Goal: Task Accomplishment & Management: Use online tool/utility

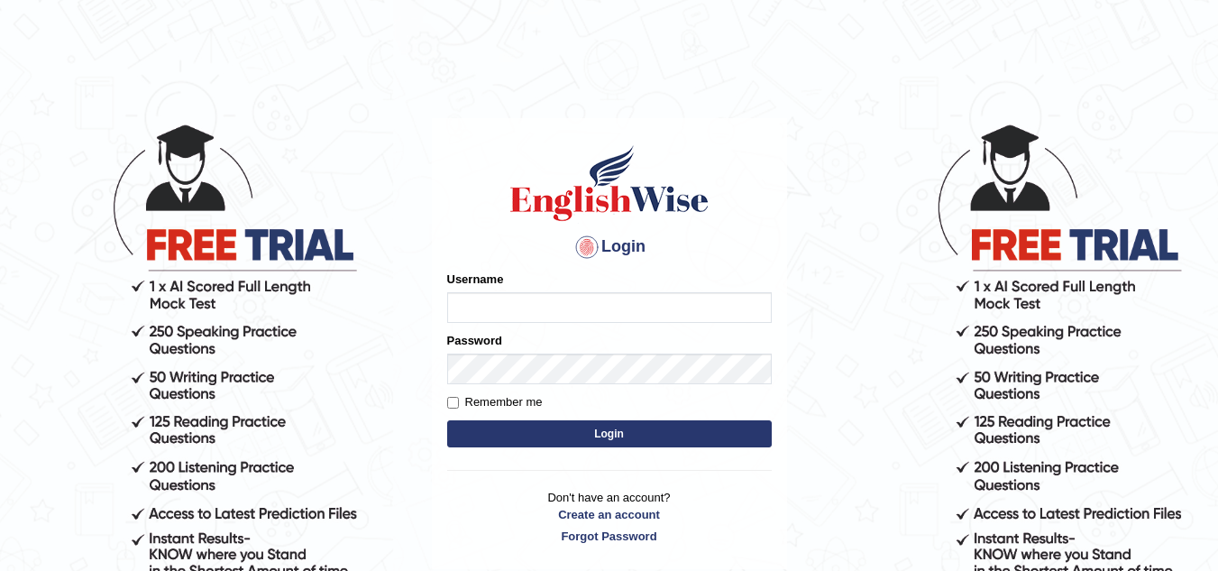
click at [461, 301] on input "Username" at bounding box center [609, 307] width 325 height 31
type input "[PERSON_NAME][EMAIL_ADDRESS][PERSON_NAME][DOMAIN_NAME]"
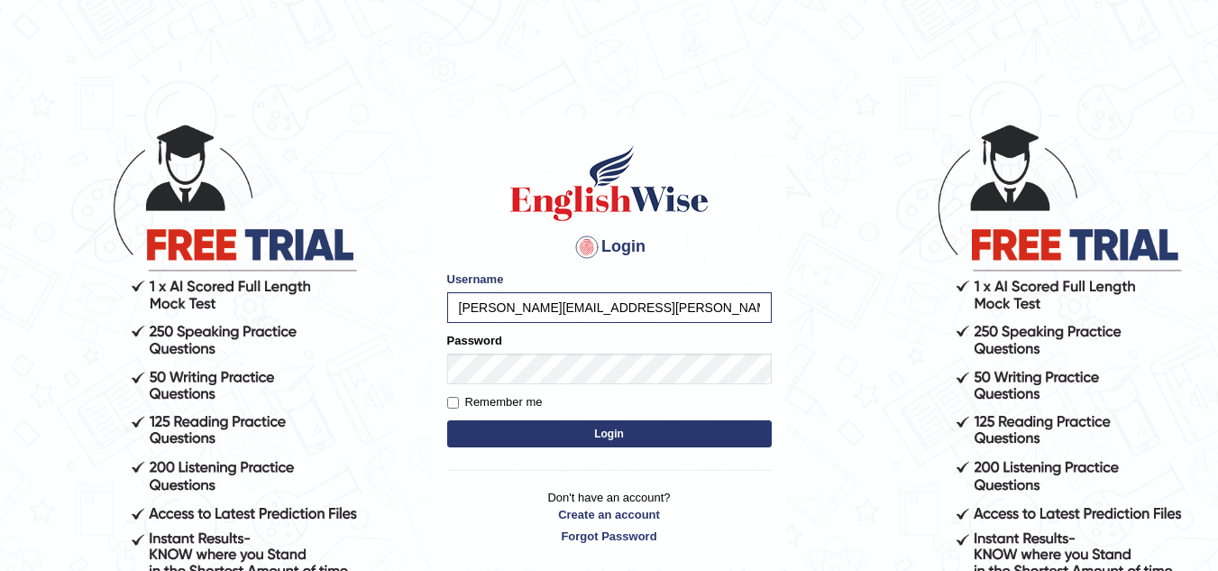
click at [615, 434] on button "Login" at bounding box center [609, 433] width 325 height 27
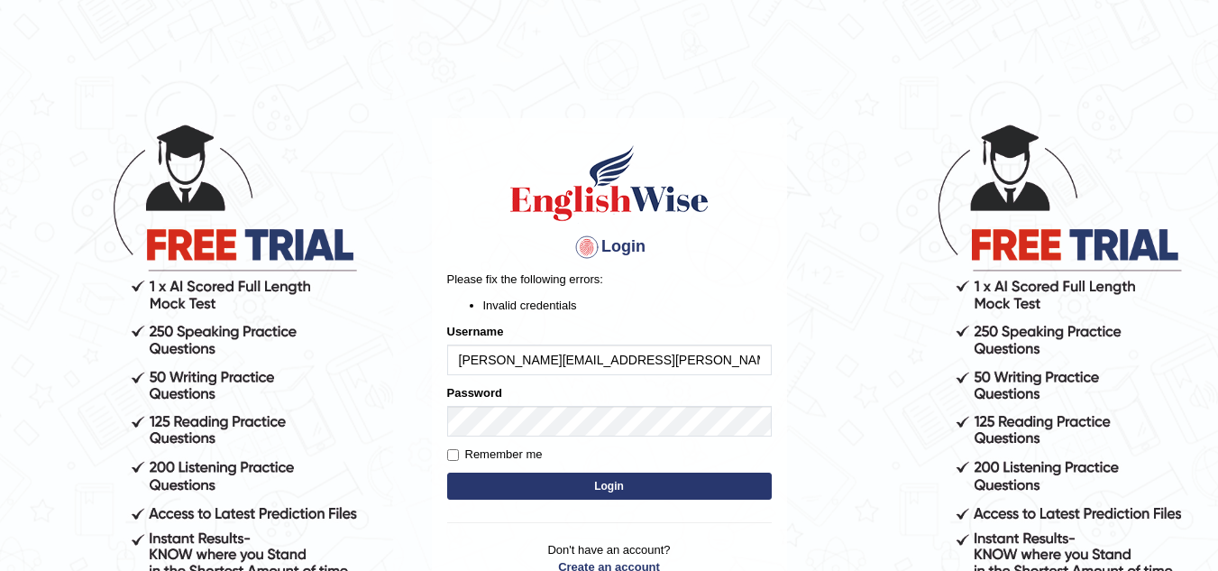
click at [463, 360] on input "[PERSON_NAME][EMAIL_ADDRESS][PERSON_NAME][DOMAIN_NAME]" at bounding box center [609, 359] width 325 height 31
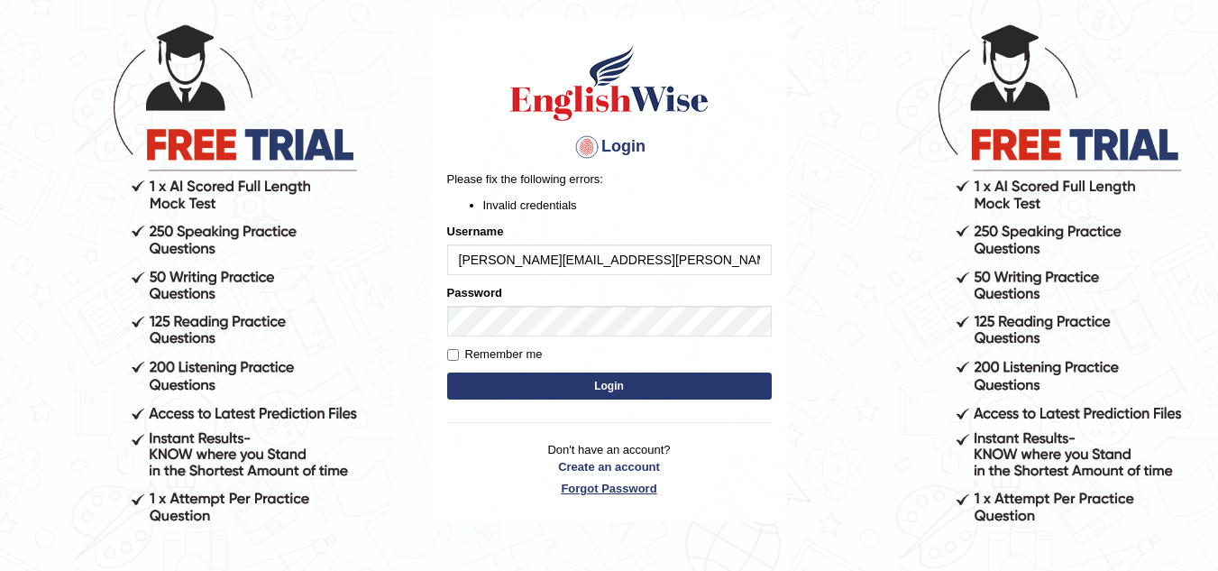
scroll to position [69, 0]
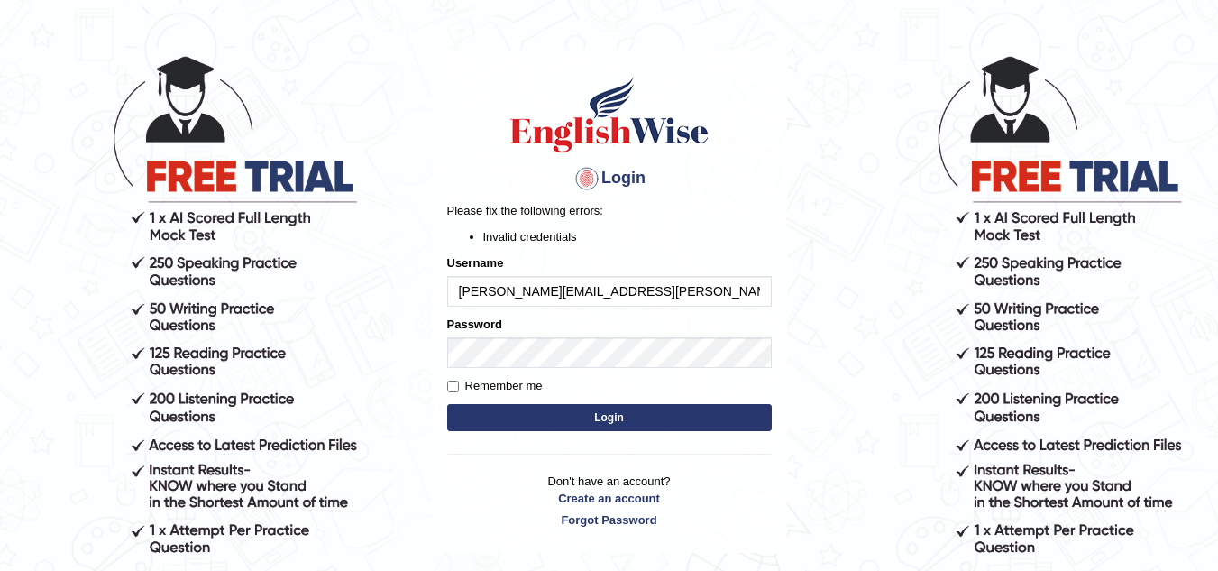
type input "[PERSON_NAME][EMAIL_ADDRESS][PERSON_NAME][DOMAIN_NAME]"
click at [605, 422] on button "Login" at bounding box center [609, 417] width 325 height 27
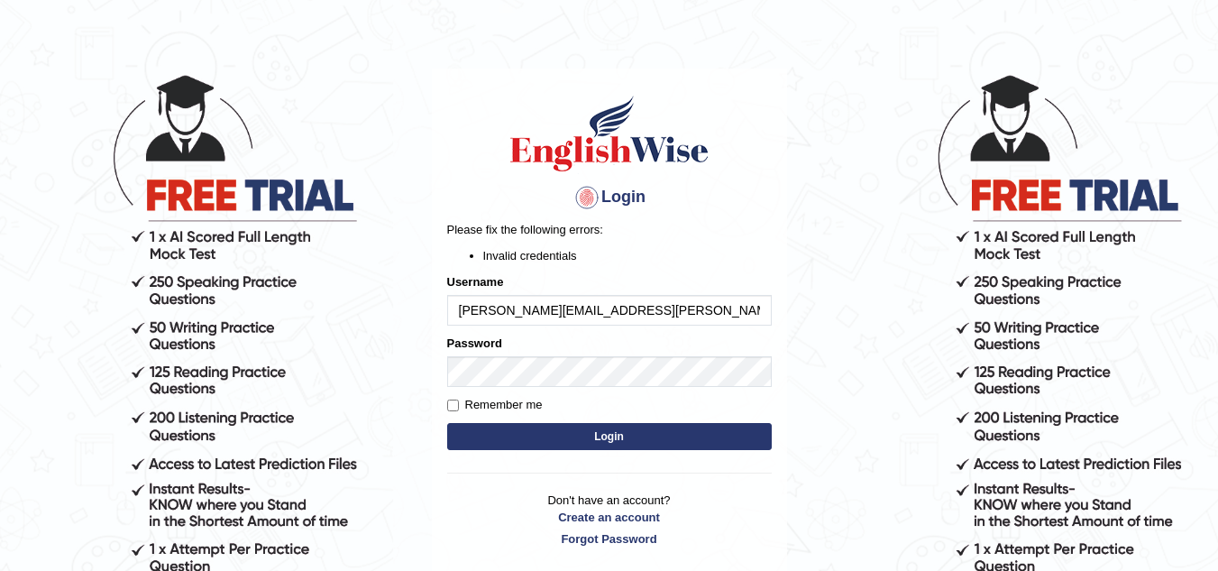
scroll to position [90, 0]
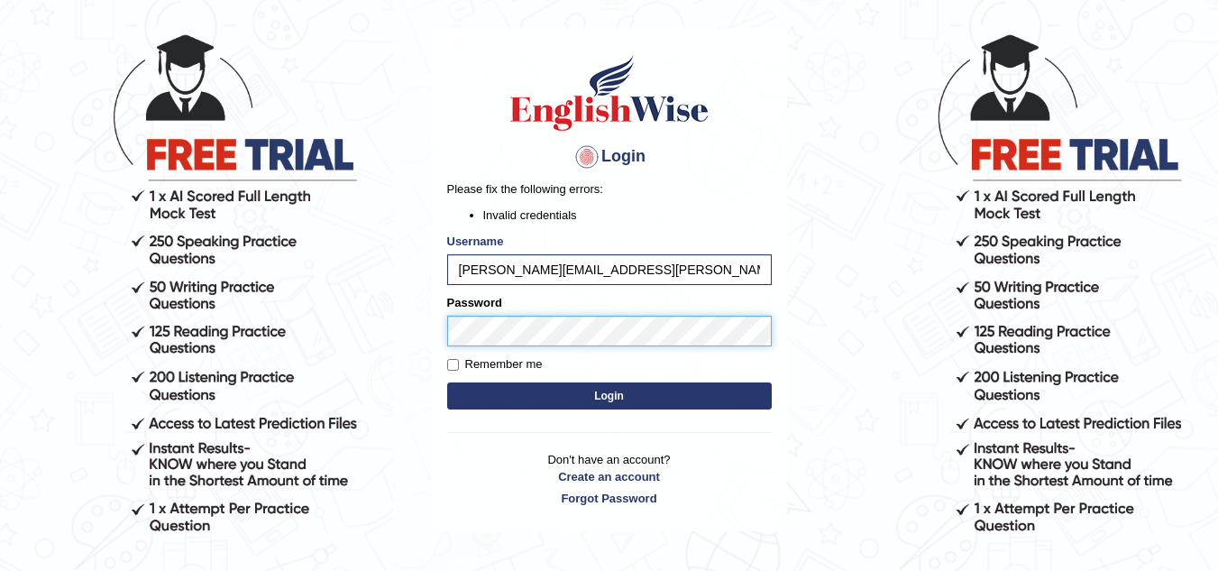
click at [447, 382] on button "Login" at bounding box center [609, 395] width 325 height 27
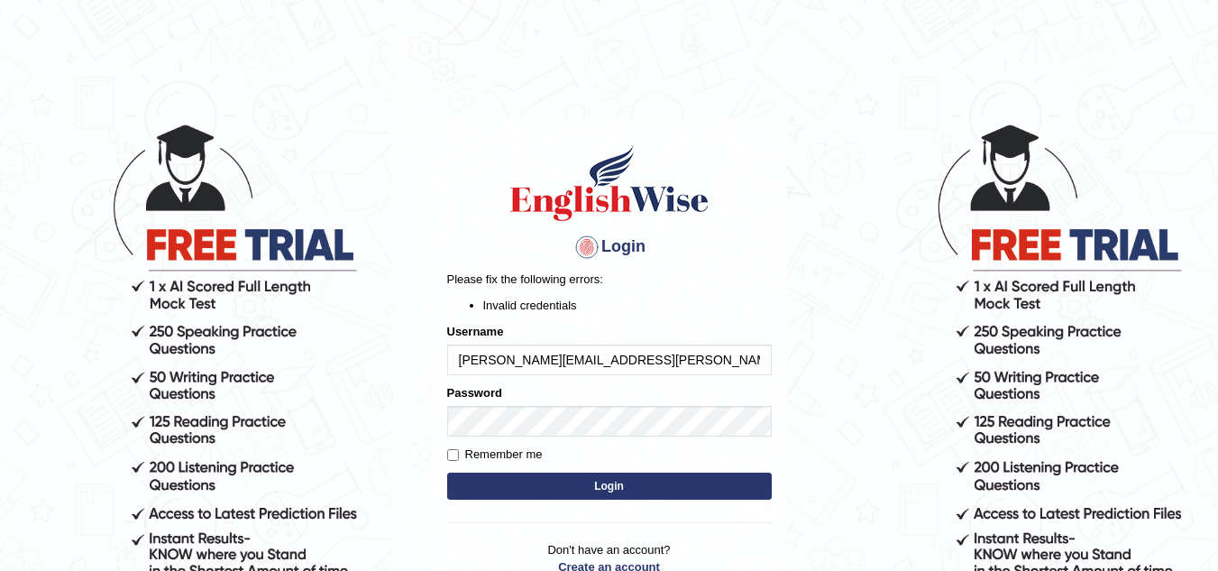
drag, startPoint x: 464, startPoint y: 361, endPoint x: 495, endPoint y: 361, distance: 31.6
click at [464, 361] on input "[PERSON_NAME][EMAIL_ADDRESS][PERSON_NAME][DOMAIN_NAME]" at bounding box center [609, 359] width 325 height 31
click at [605, 479] on button "Login" at bounding box center [609, 486] width 325 height 27
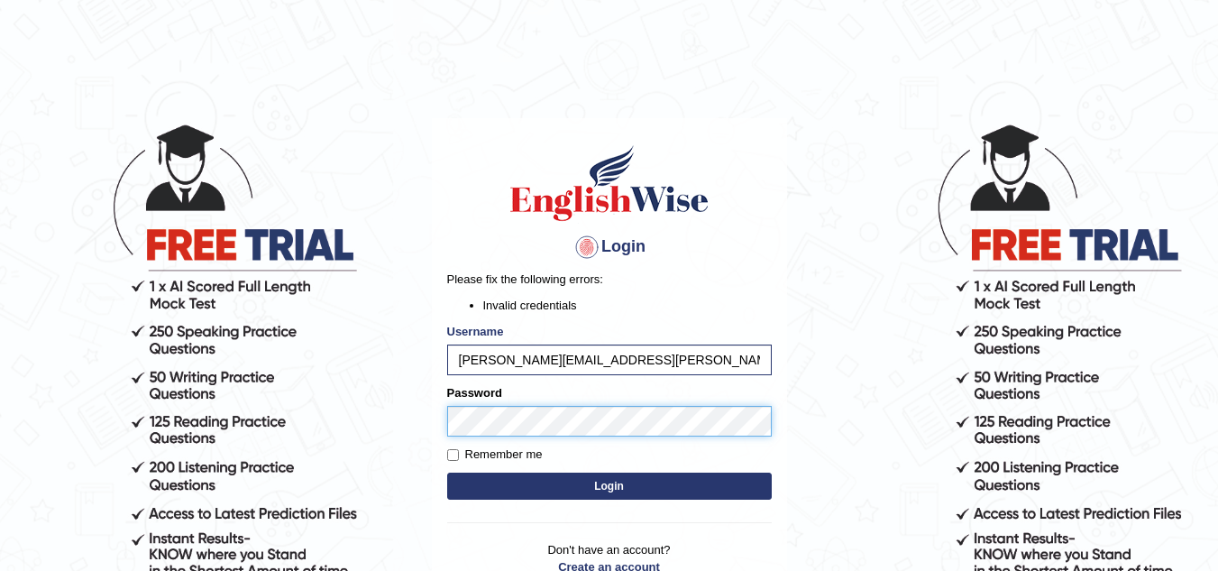
click at [447, 473] on button "Login" at bounding box center [609, 486] width 325 height 27
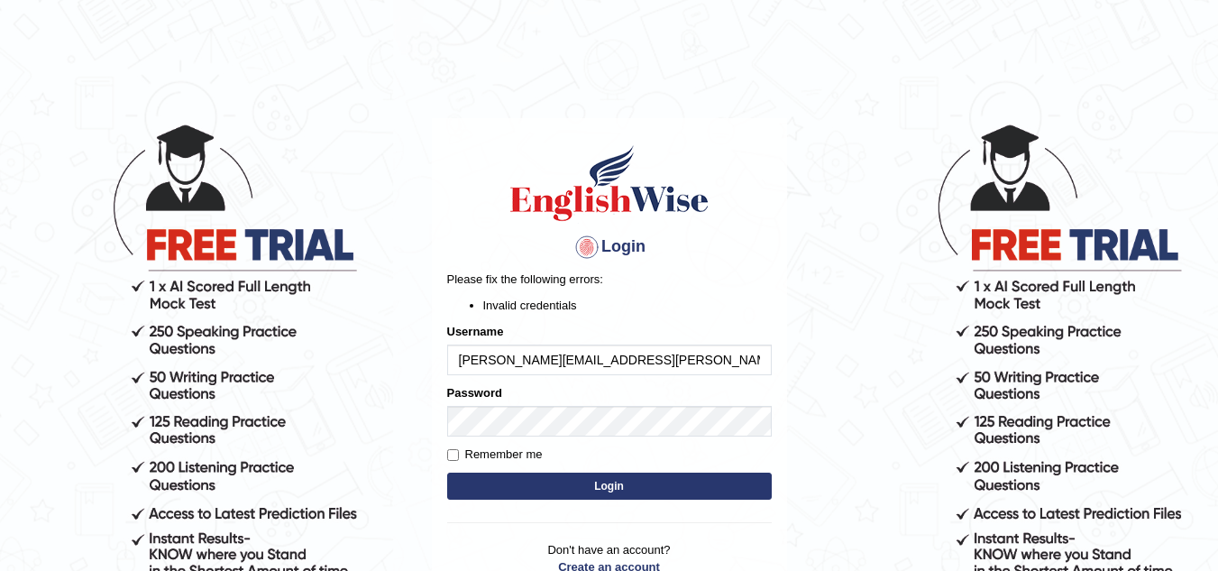
drag, startPoint x: 458, startPoint y: 361, endPoint x: 632, endPoint y: 381, distance: 175.3
click at [632, 381] on form "Please fix the following errors: Invalid credentials Username Kirti.dhiman@hotm…" at bounding box center [609, 388] width 325 height 234
type input "Kirti_India"
click at [595, 489] on button "Login" at bounding box center [609, 486] width 325 height 27
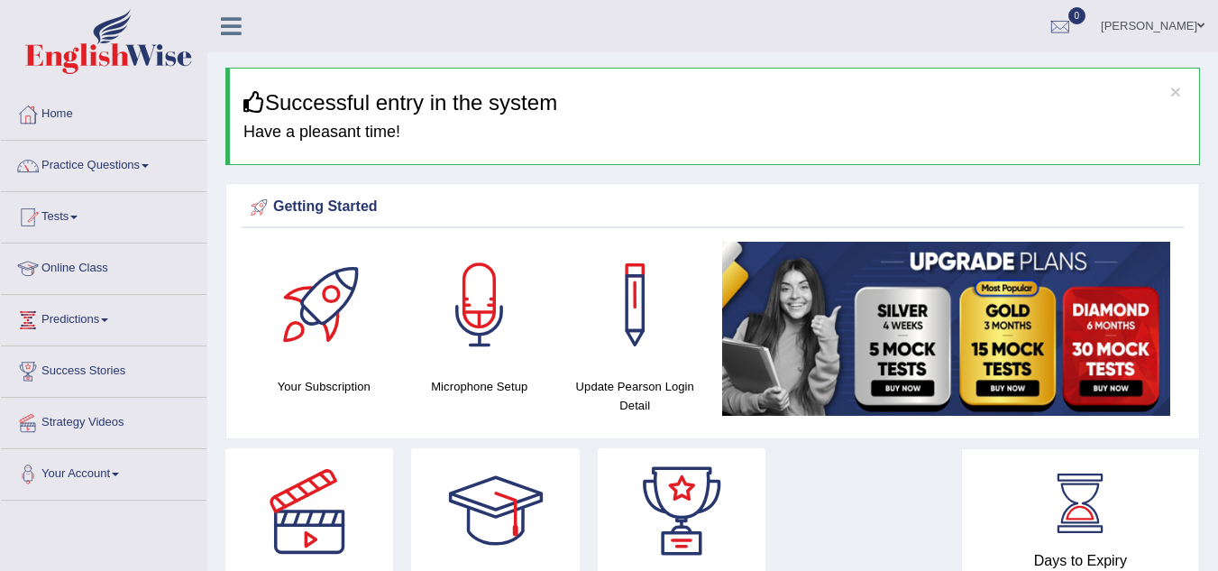
click at [478, 327] on div at bounding box center [480, 305] width 126 height 126
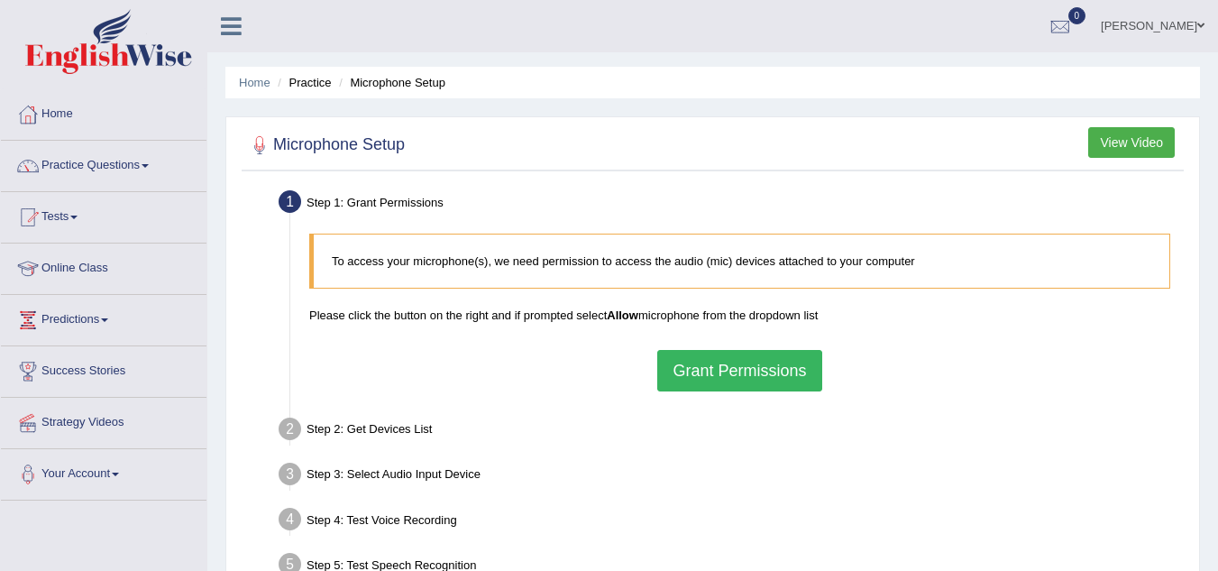
click at [1140, 138] on button "View Video" at bounding box center [1131, 142] width 87 height 31
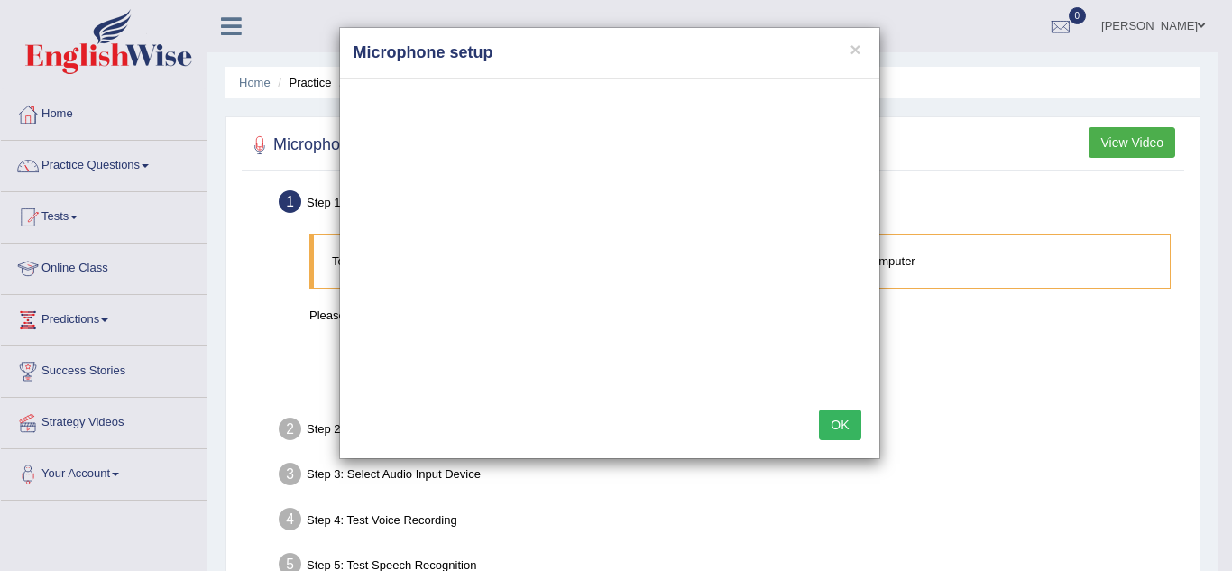
click at [846, 420] on button "OK" at bounding box center [839, 424] width 41 height 31
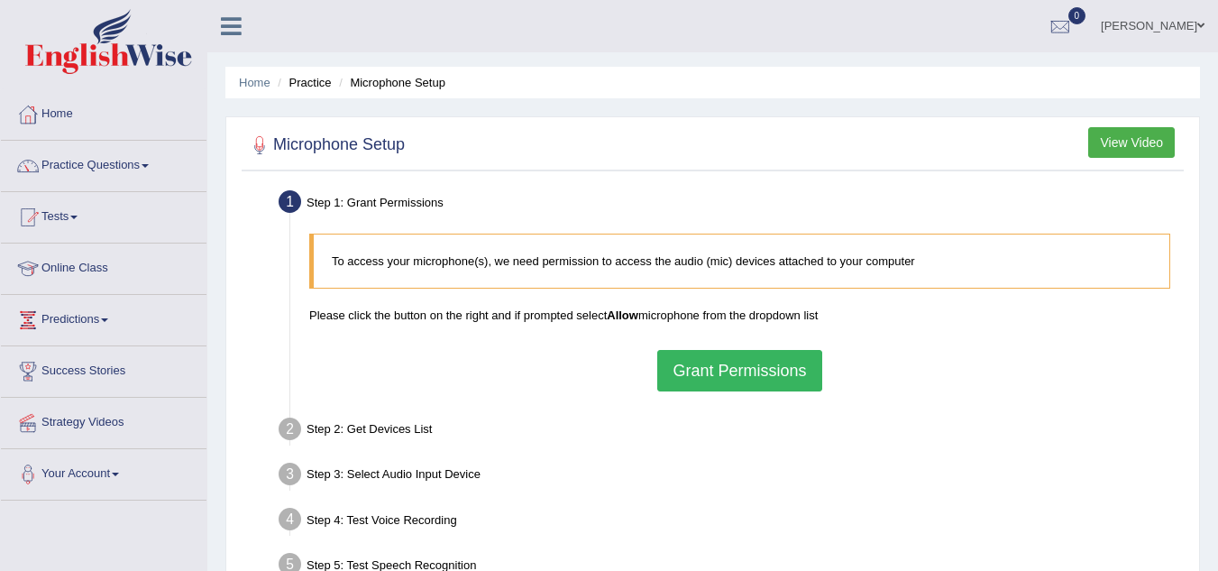
click at [697, 369] on button "Grant Permissions" at bounding box center [739, 370] width 164 height 41
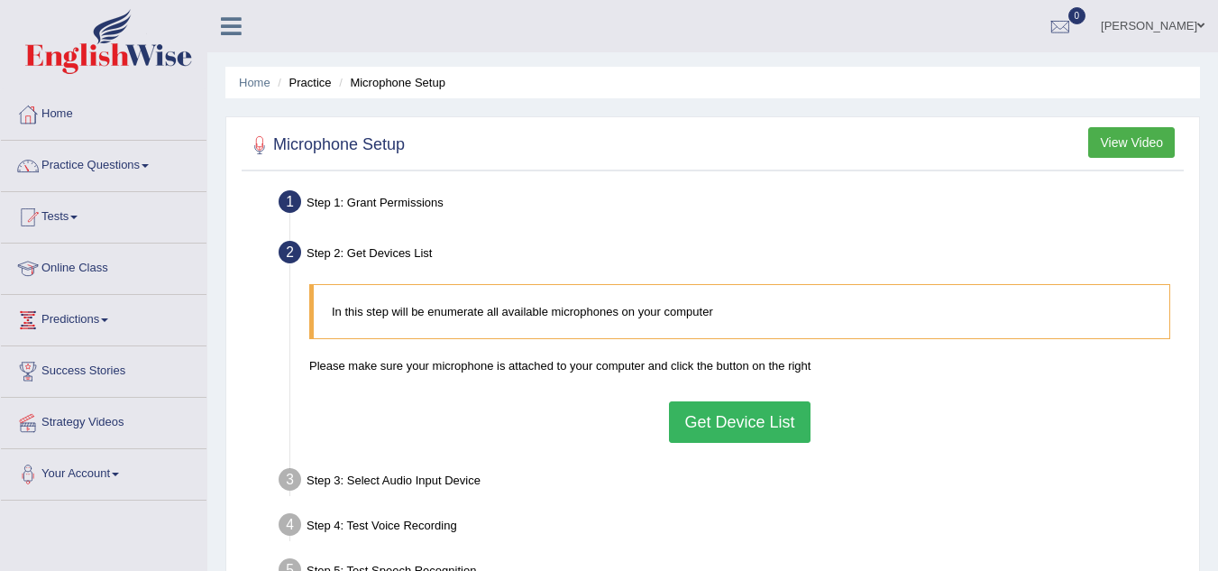
click at [744, 425] on button "Get Device List" at bounding box center [739, 421] width 141 height 41
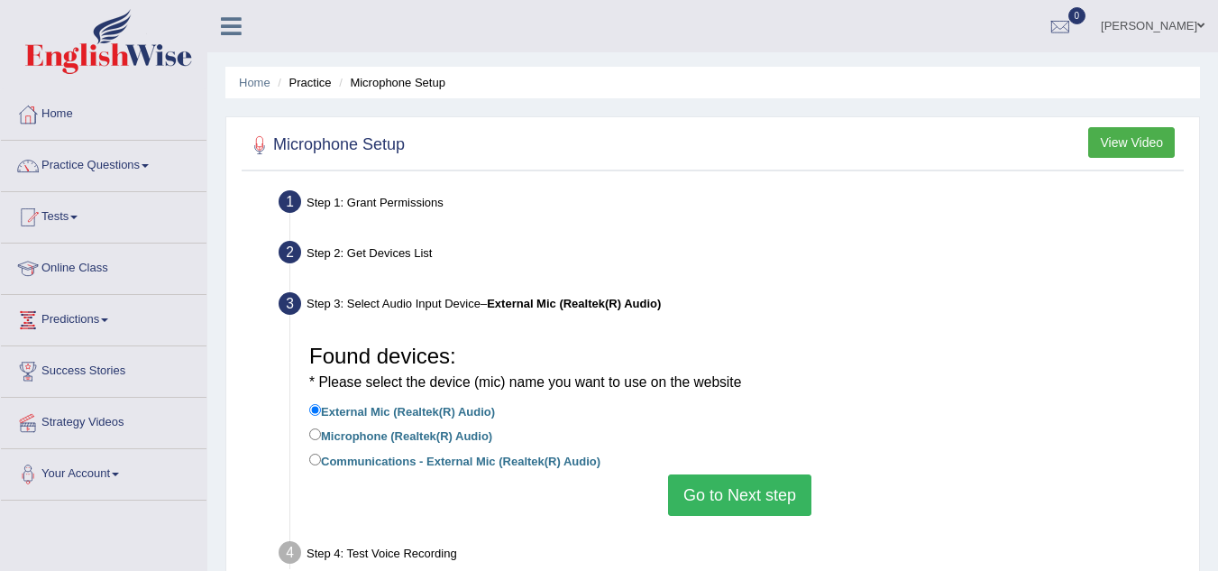
click at [290, 253] on li "Step 2: Get Devices List In this step will be enumerate all available microphon…" at bounding box center [730, 255] width 897 height 40
click at [346, 262] on div "Step 2: Get Devices List" at bounding box center [731, 255] width 921 height 40
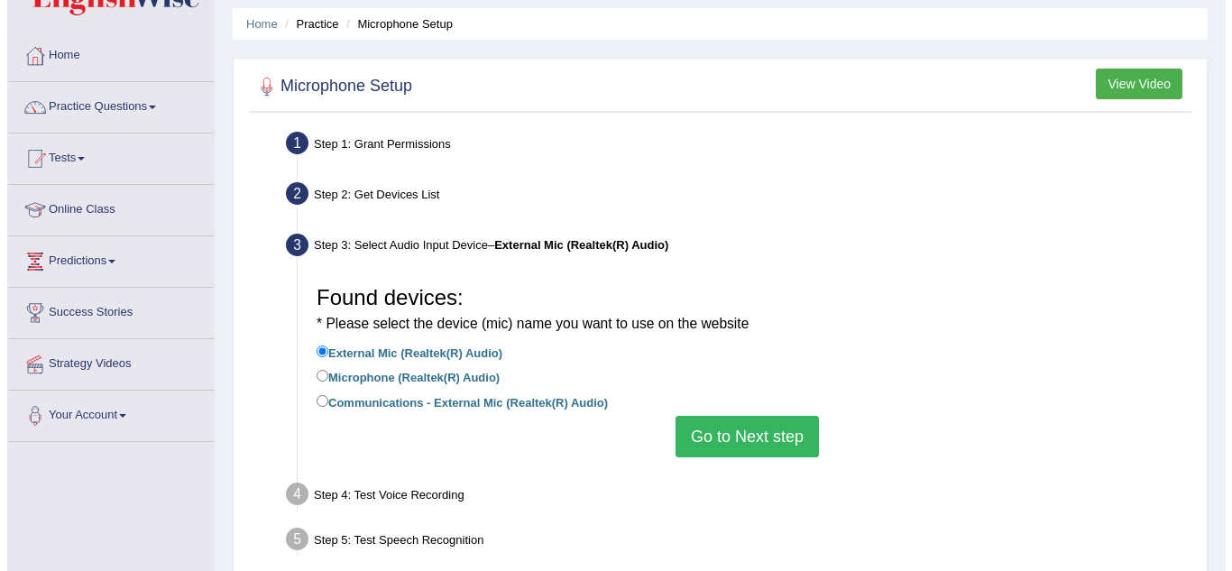
scroll to position [90, 0]
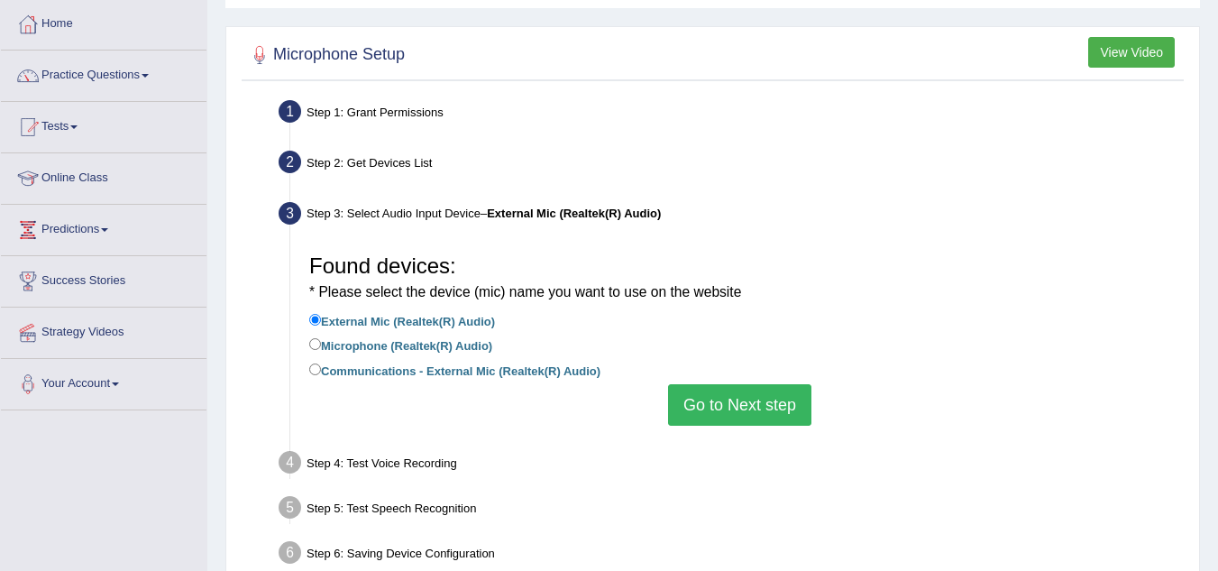
click at [1118, 55] on button "View Video" at bounding box center [1131, 52] width 87 height 31
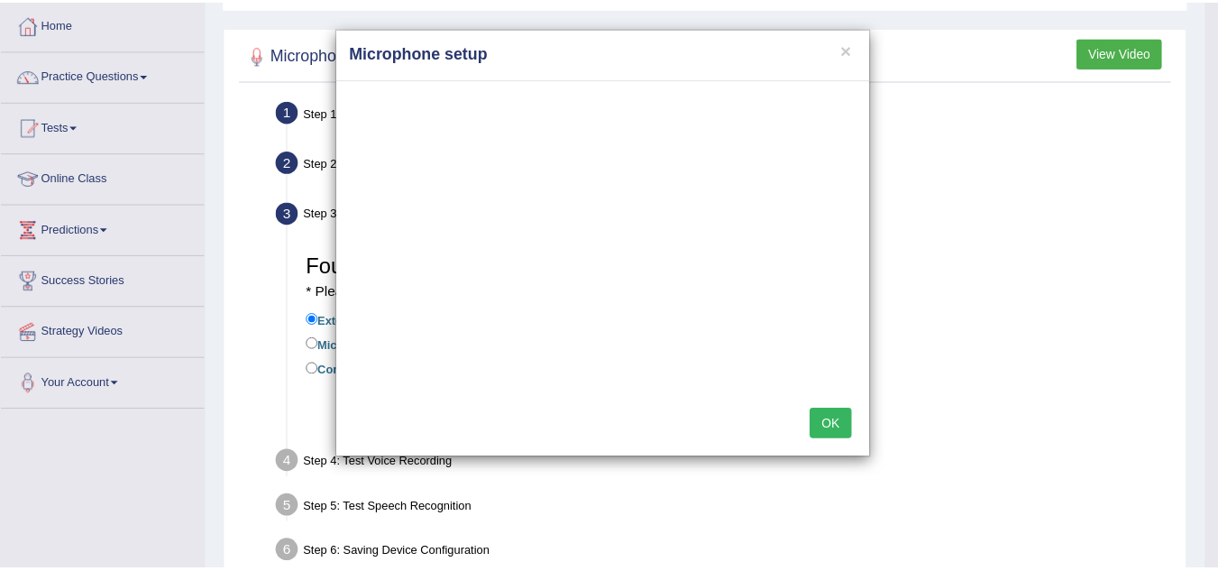
scroll to position [0, 0]
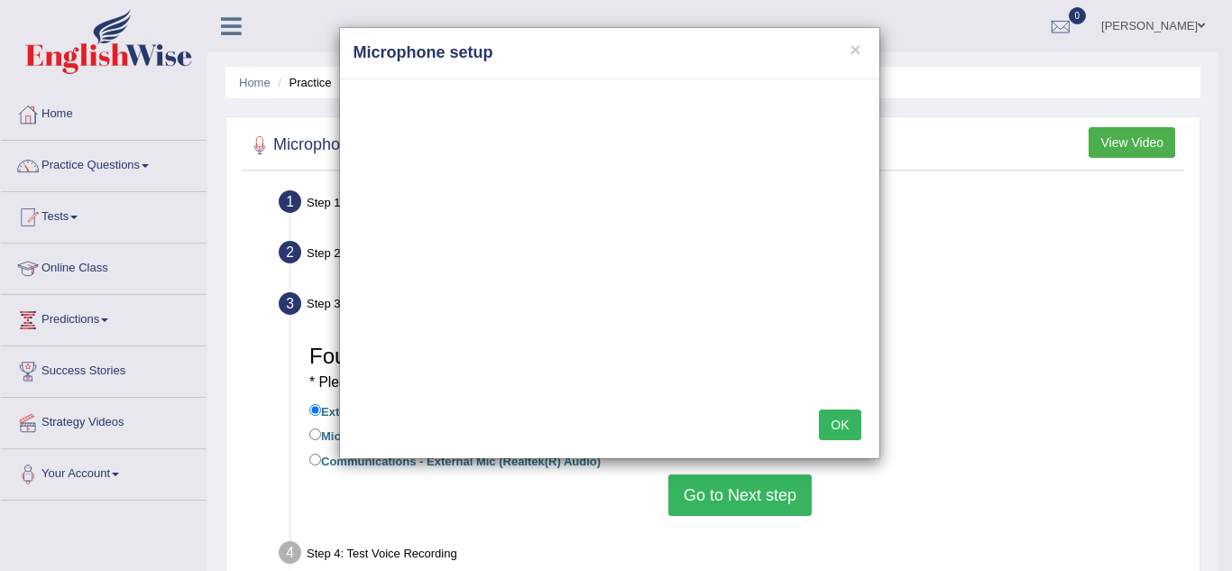
click at [843, 427] on button "OK" at bounding box center [839, 424] width 41 height 31
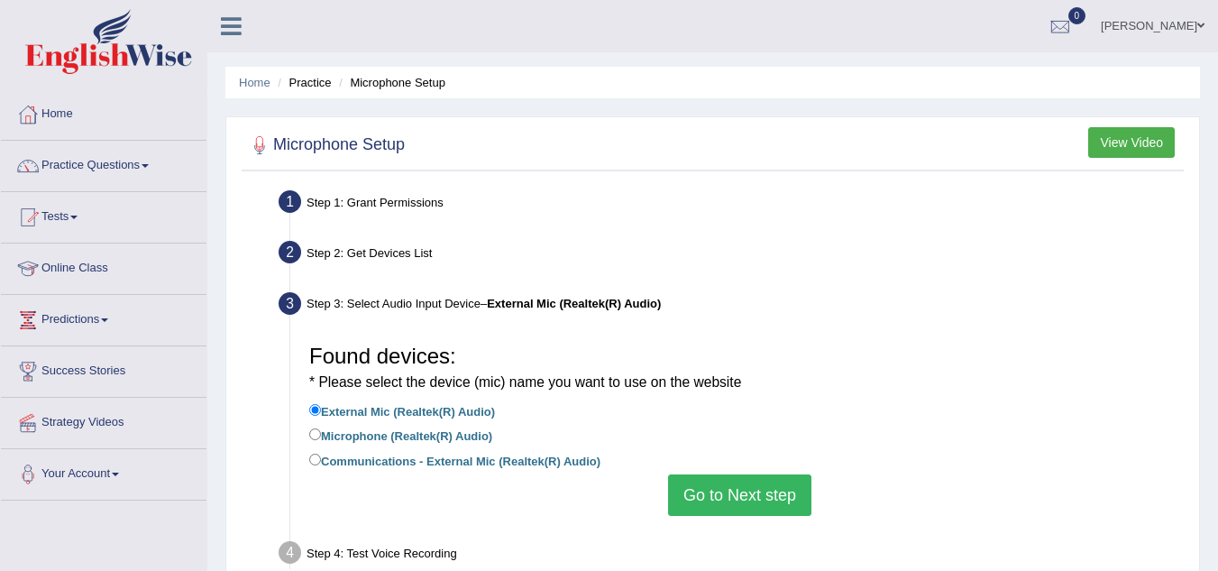
click at [700, 495] on button "Go to Next step" at bounding box center [739, 494] width 143 height 41
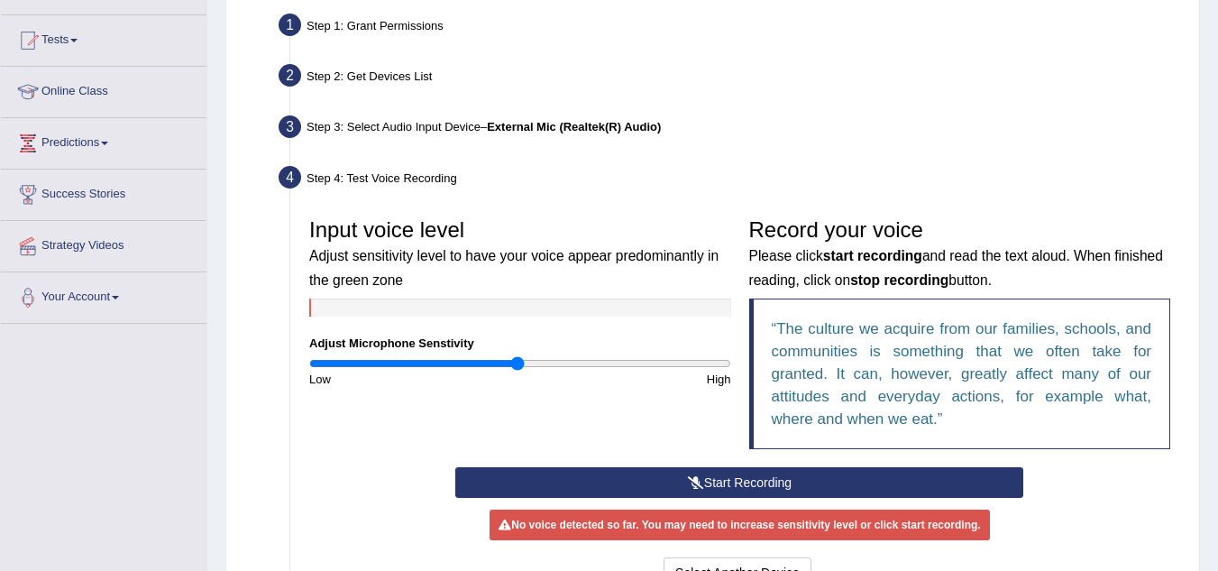
scroll to position [180, 0]
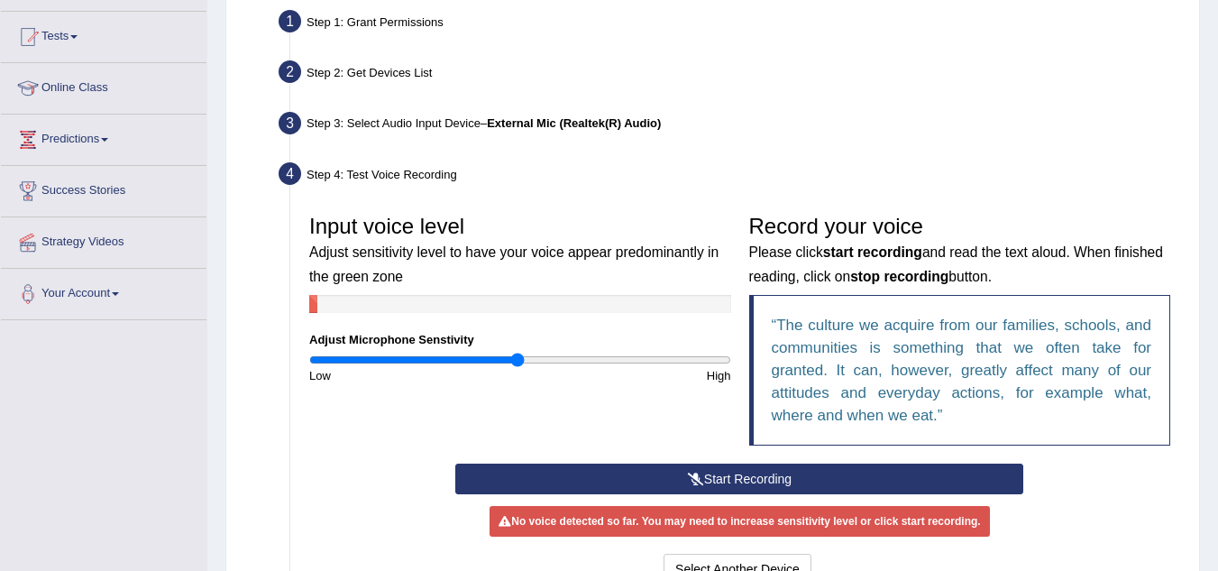
click at [767, 480] on button "Start Recording" at bounding box center [739, 479] width 568 height 31
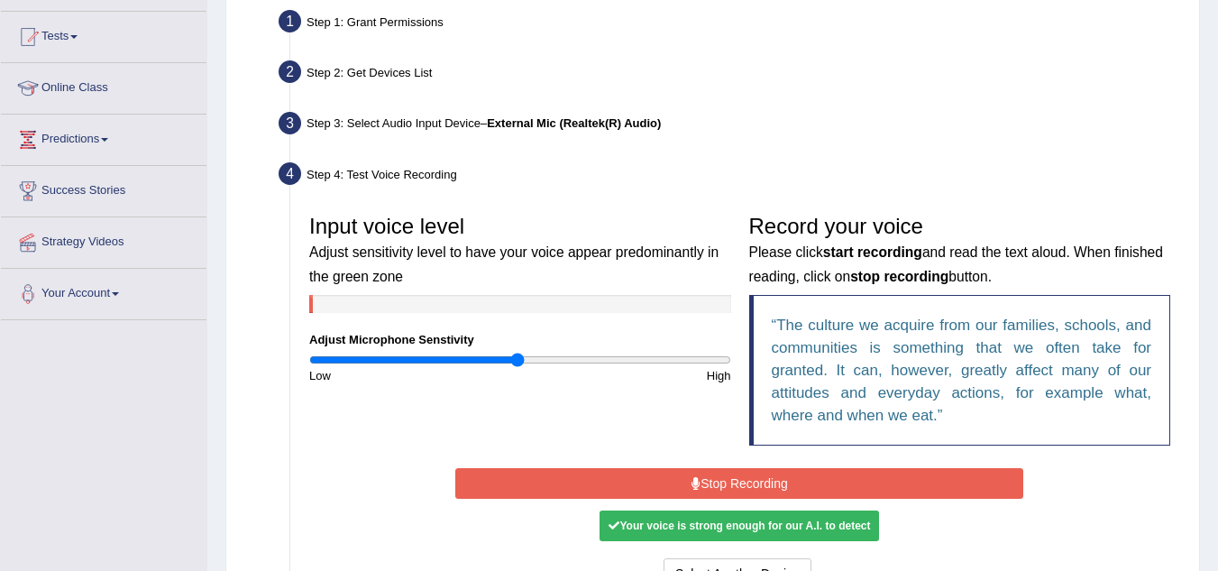
scroll to position [271, 0]
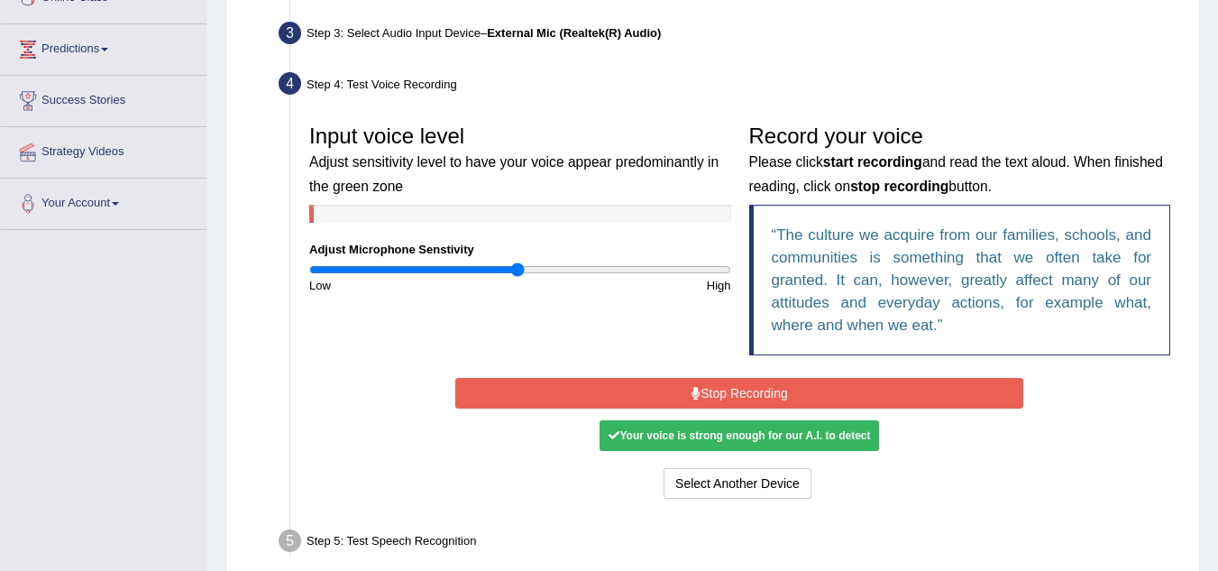
click at [735, 388] on button "Stop Recording" at bounding box center [739, 393] width 568 height 31
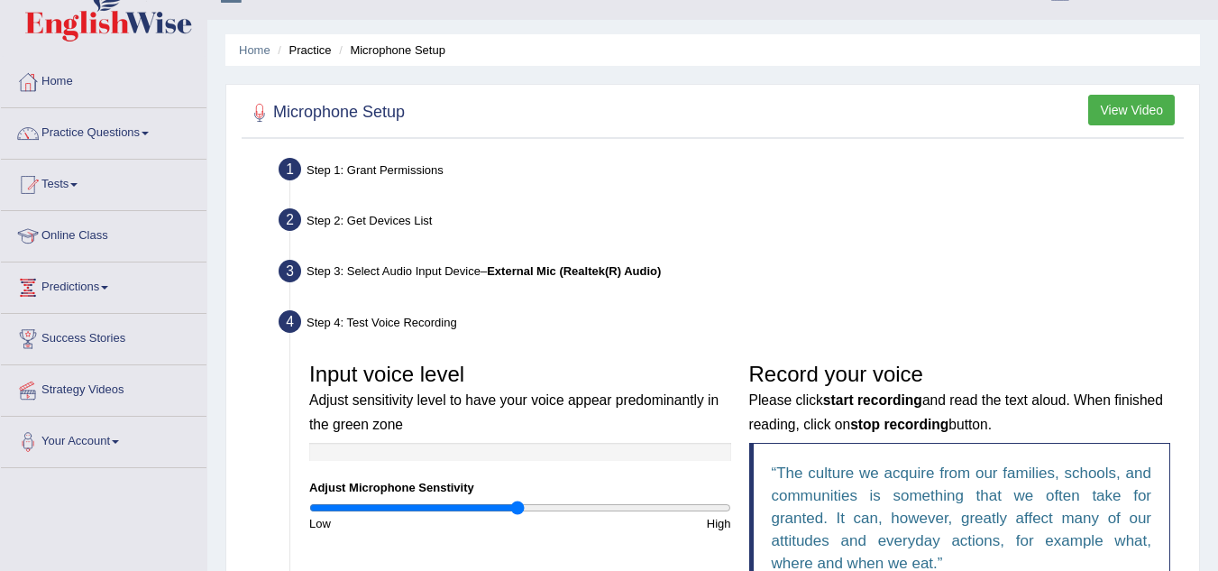
scroll to position [0, 0]
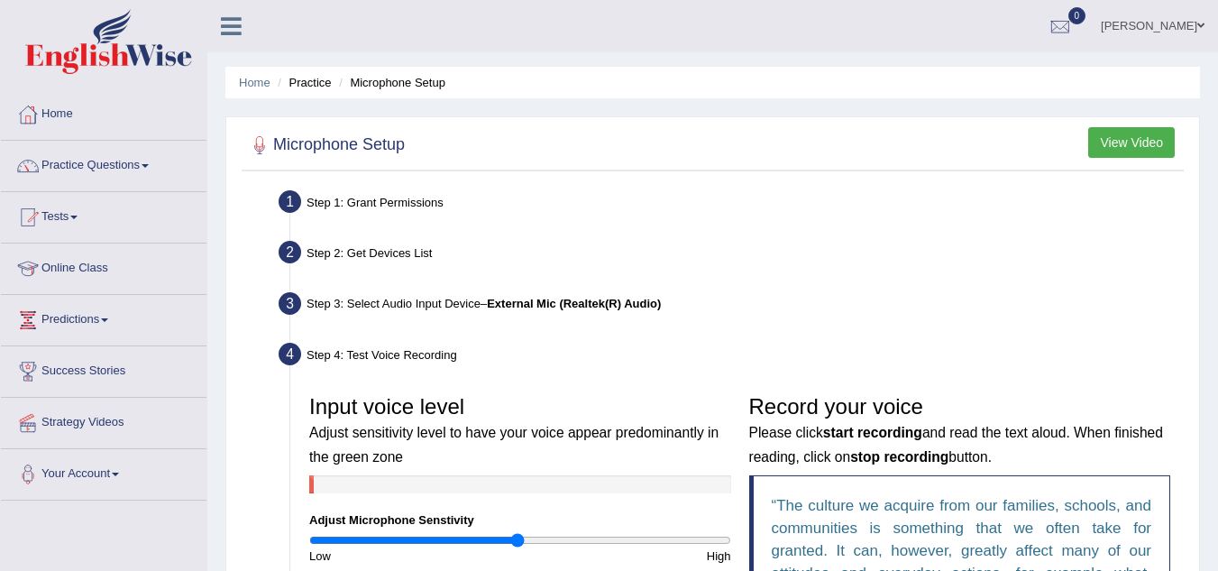
click at [1152, 146] on button "View Video" at bounding box center [1131, 142] width 87 height 31
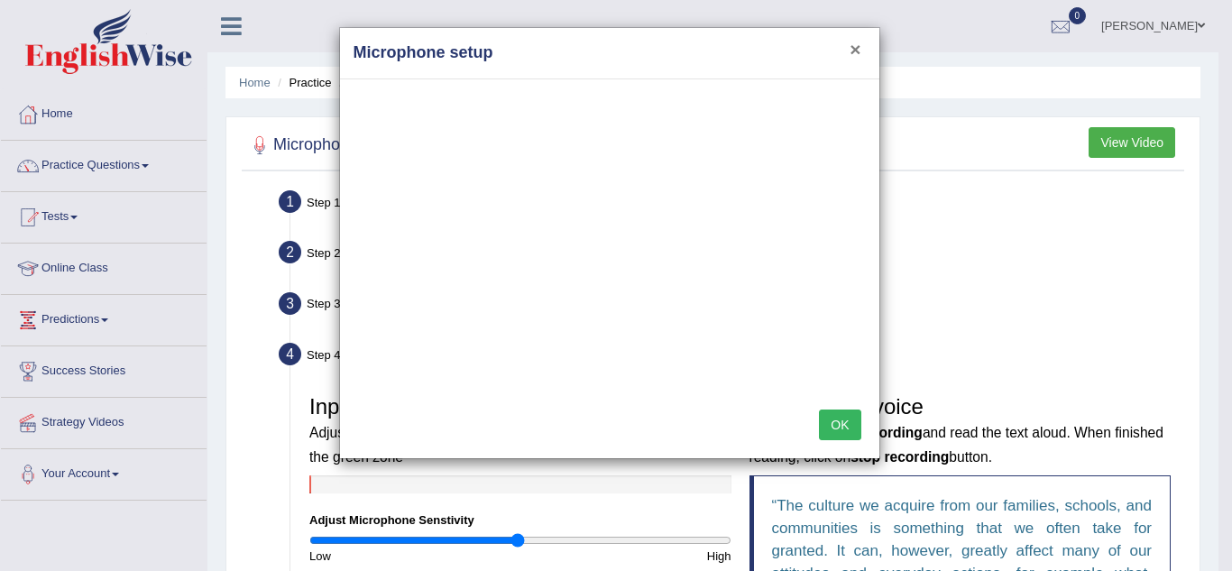
click at [854, 47] on button "×" at bounding box center [854, 49] width 11 height 19
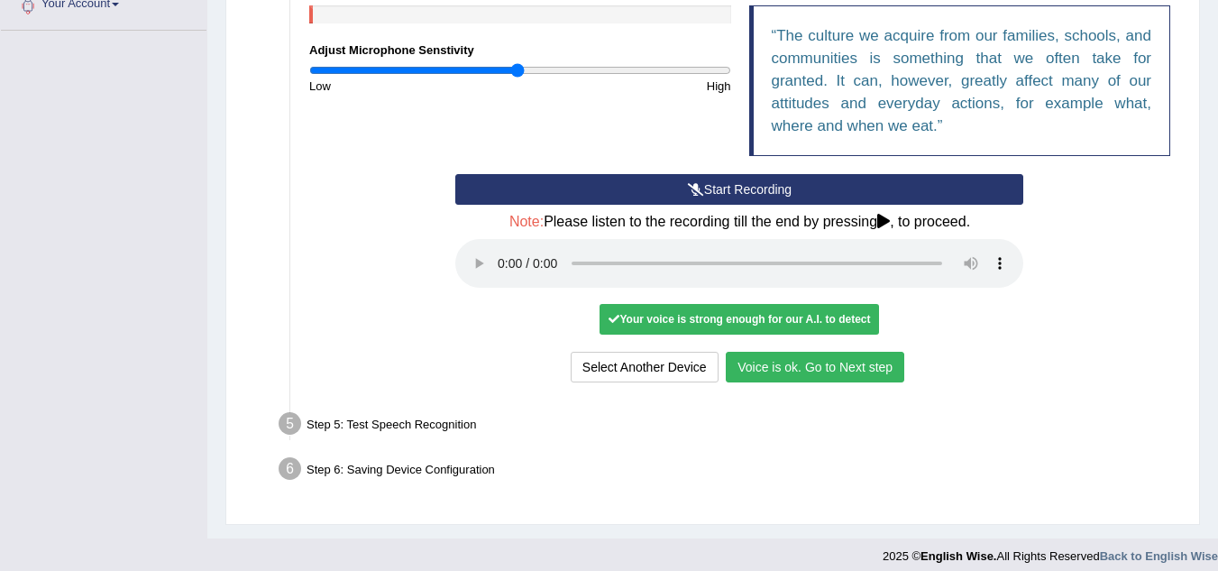
scroll to position [482, 0]
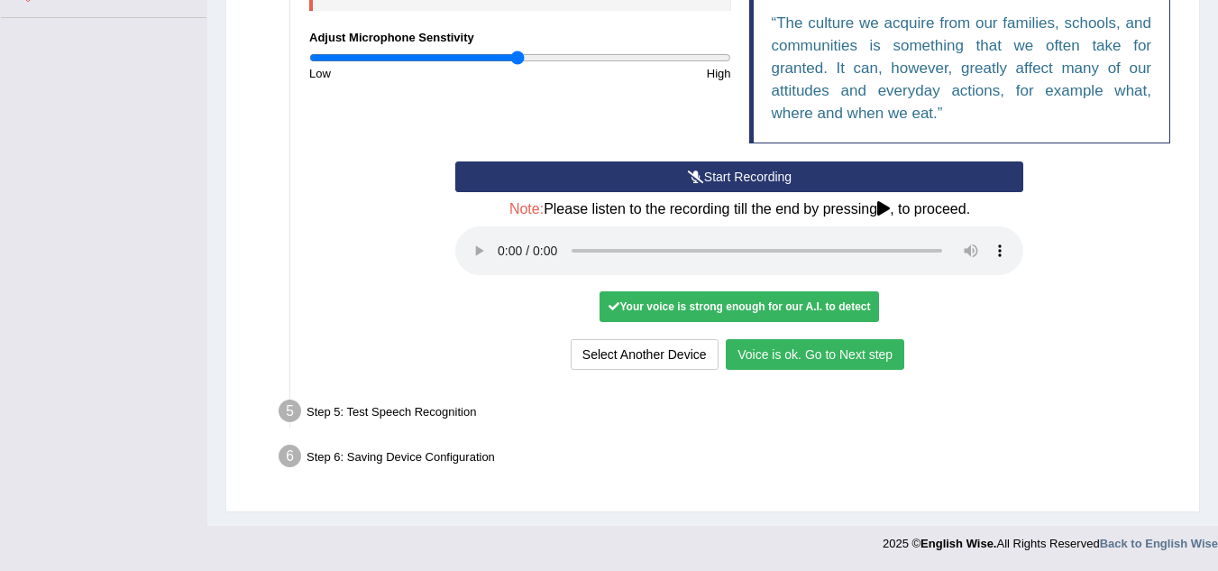
click at [794, 362] on button "Voice is ok. Go to Next step" at bounding box center [815, 354] width 179 height 31
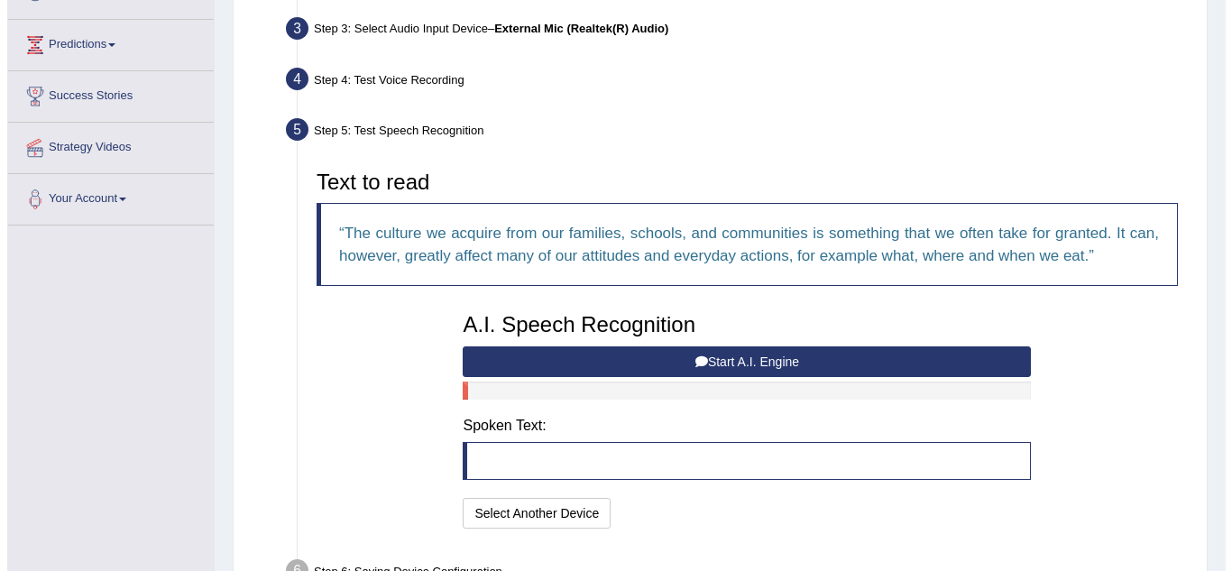
scroll to position [119, 0]
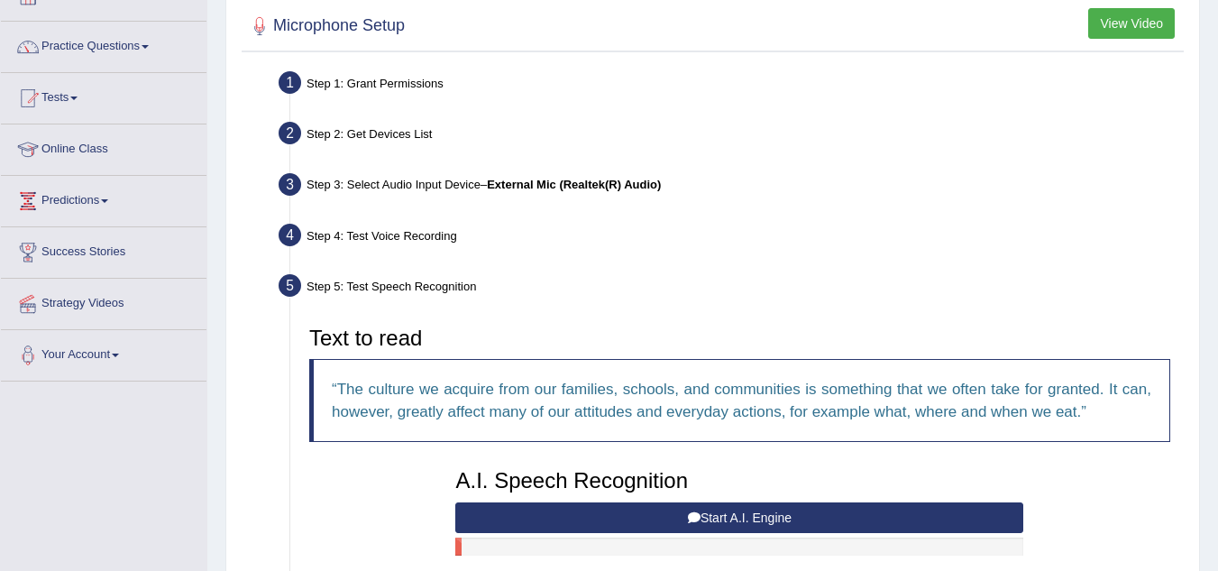
click at [1125, 23] on button "View Video" at bounding box center [1131, 23] width 87 height 31
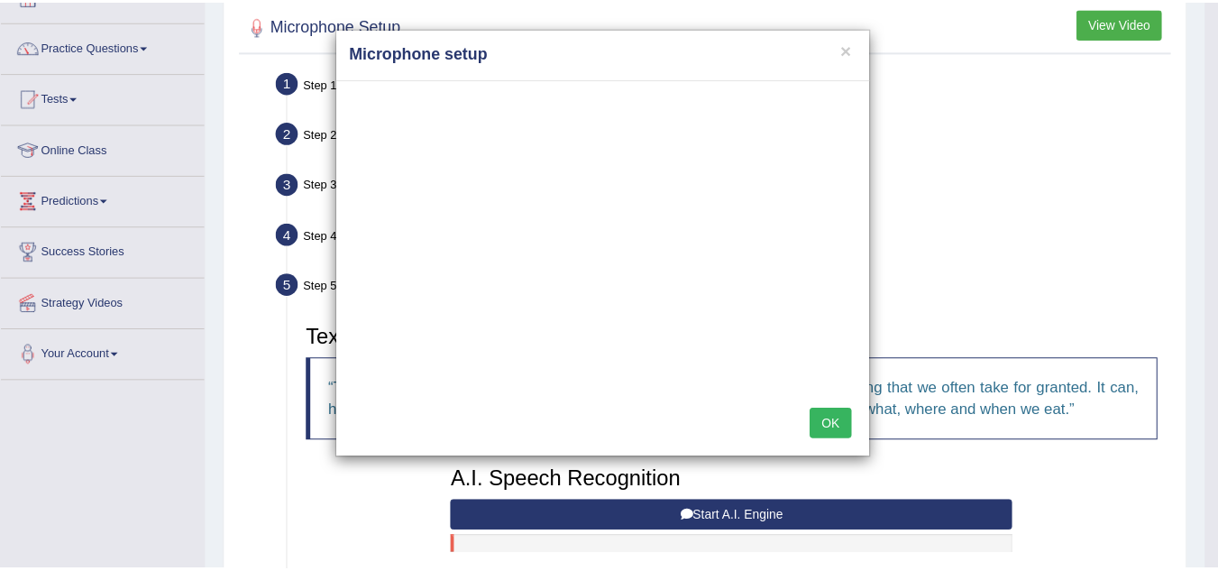
scroll to position [0, 0]
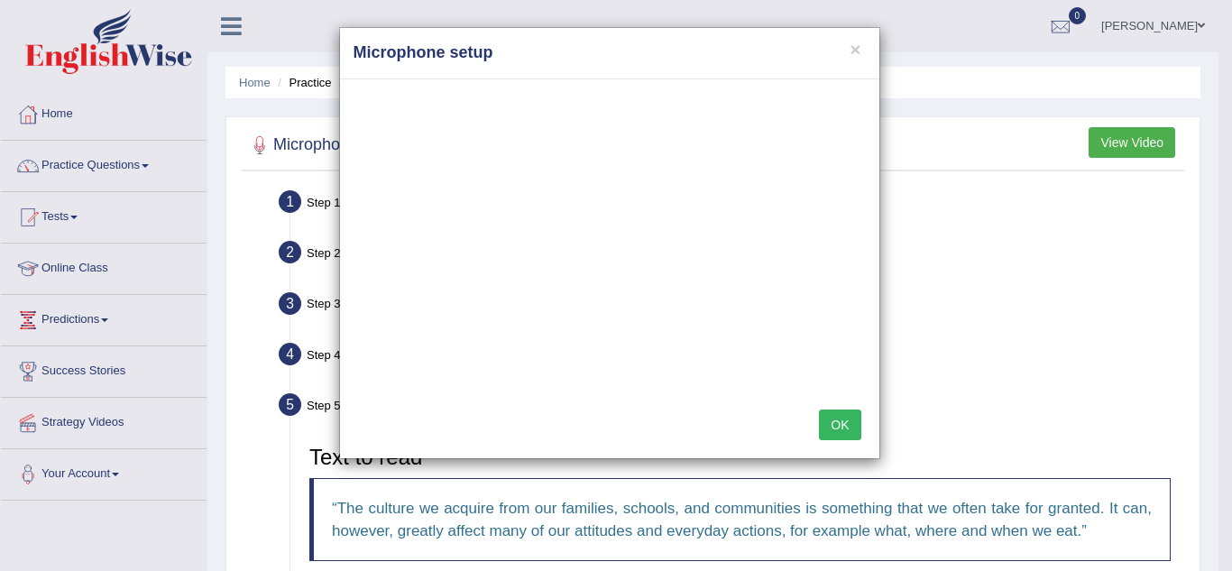
click at [847, 49] on h4 "Microphone setup" at bounding box center [610, 52] width 512 height 23
click at [856, 51] on button "×" at bounding box center [854, 49] width 11 height 19
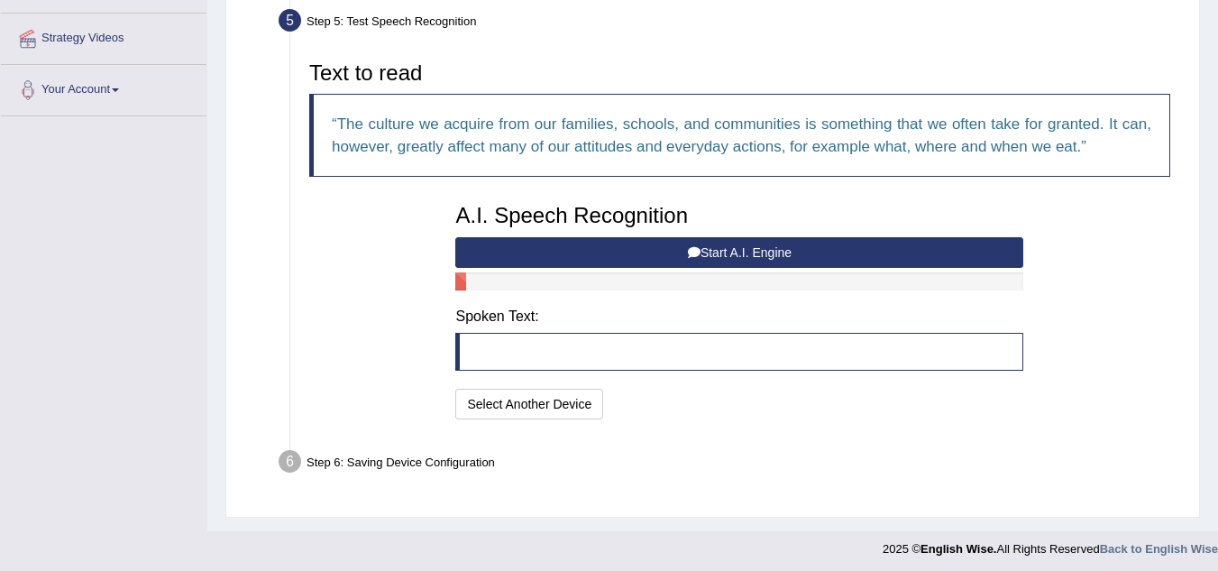
scroll to position [390, 0]
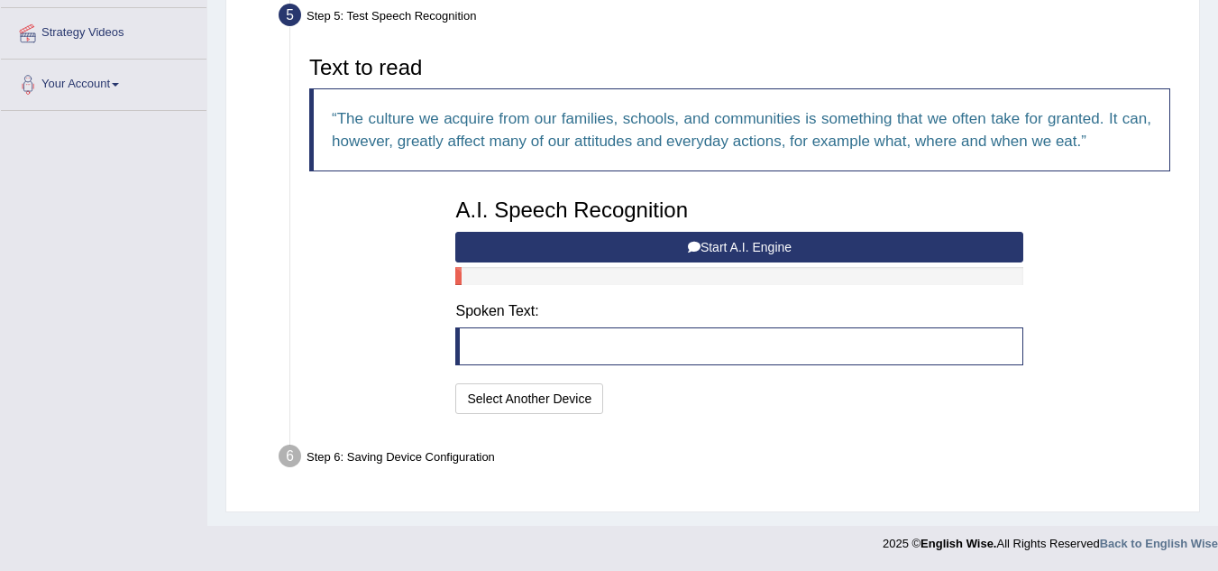
click at [712, 240] on button "Start A.I. Engine" at bounding box center [739, 247] width 568 height 31
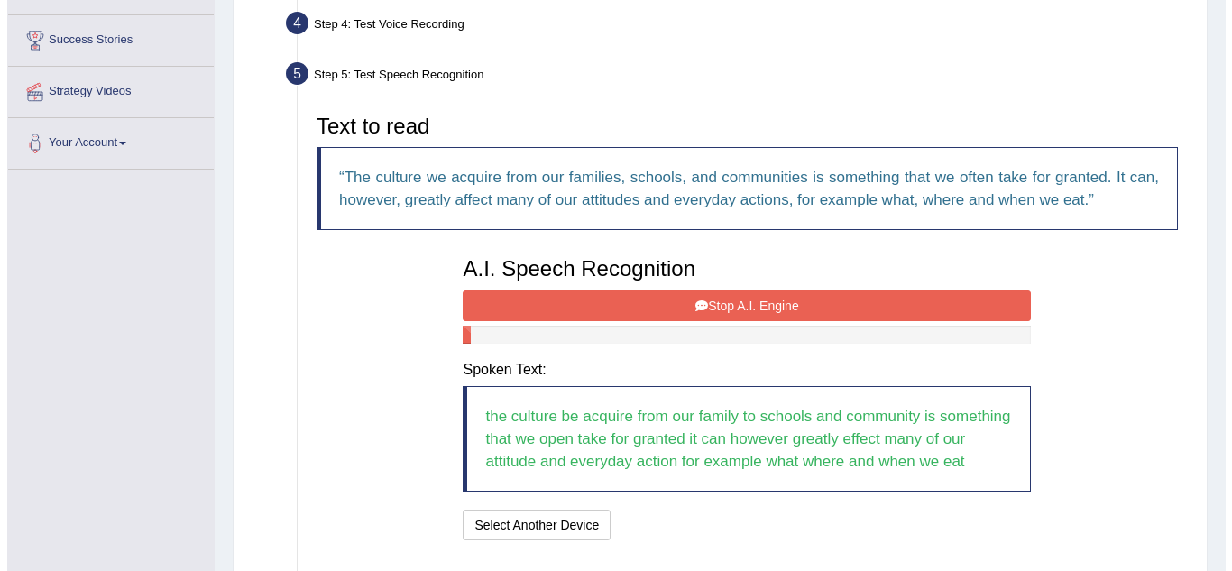
scroll to position [96, 0]
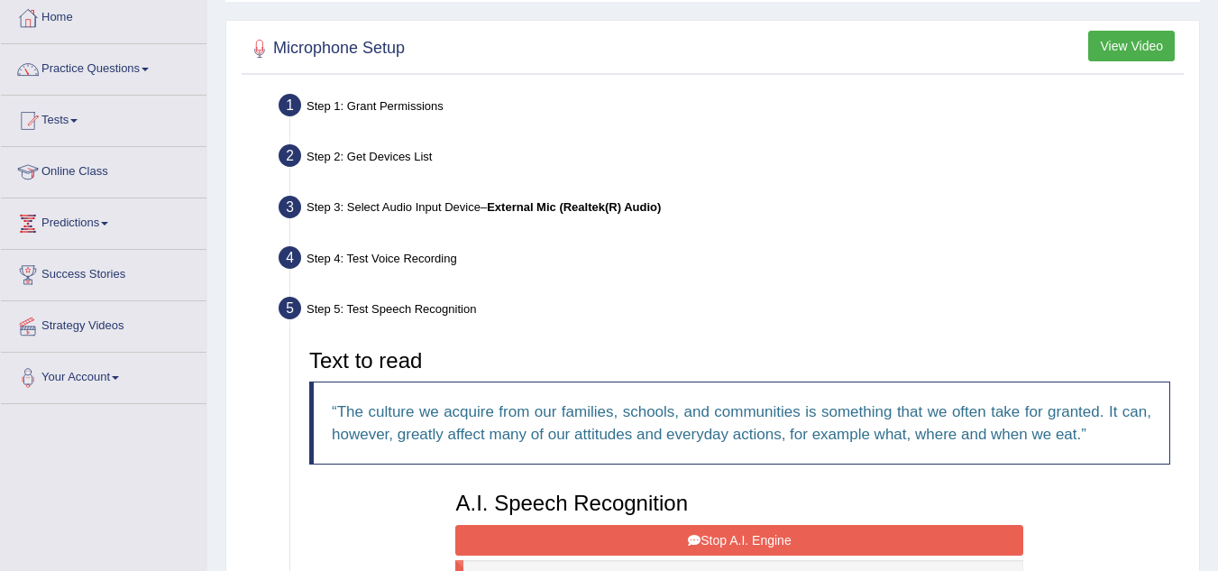
click at [1121, 38] on button "View Video" at bounding box center [1131, 46] width 87 height 31
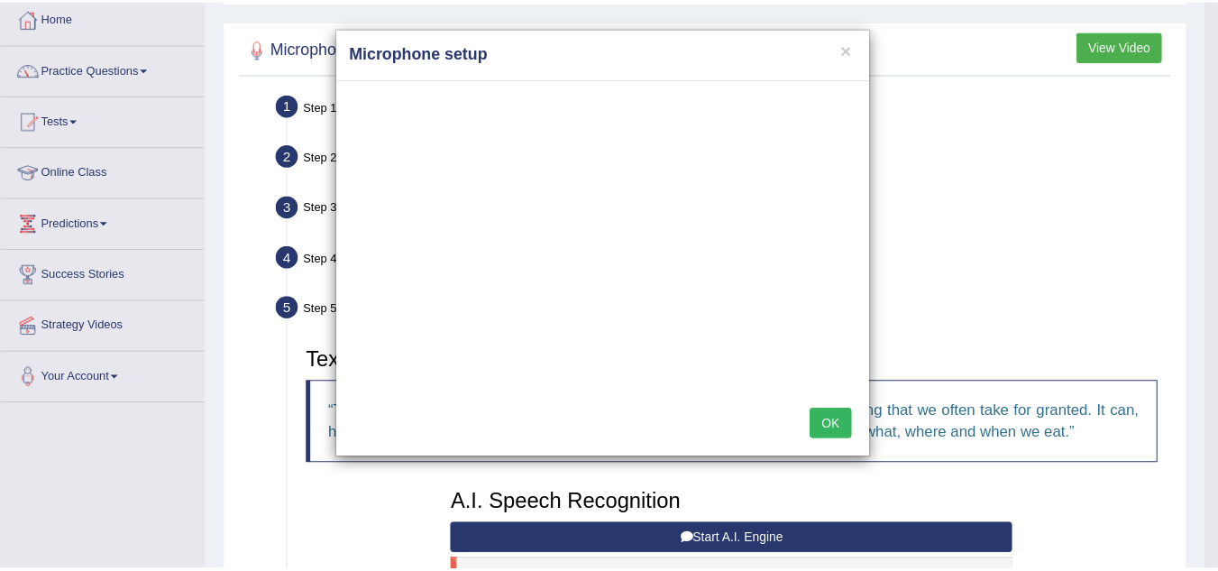
scroll to position [0, 0]
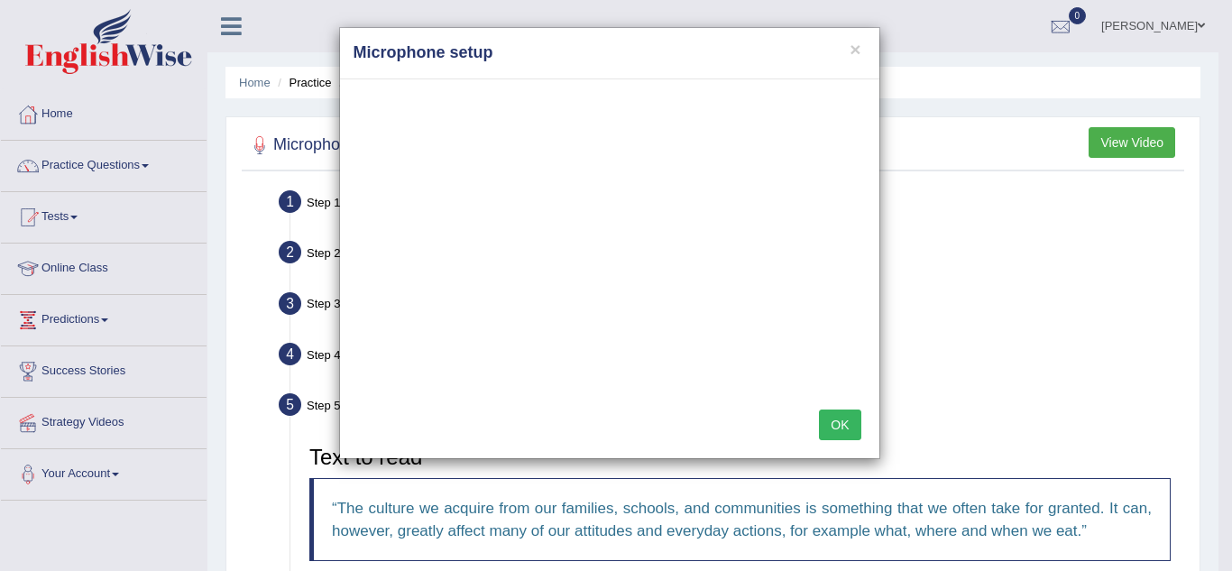
click at [853, 60] on h4 "Microphone setup" at bounding box center [610, 52] width 512 height 23
click at [853, 49] on button "×" at bounding box center [854, 49] width 11 height 19
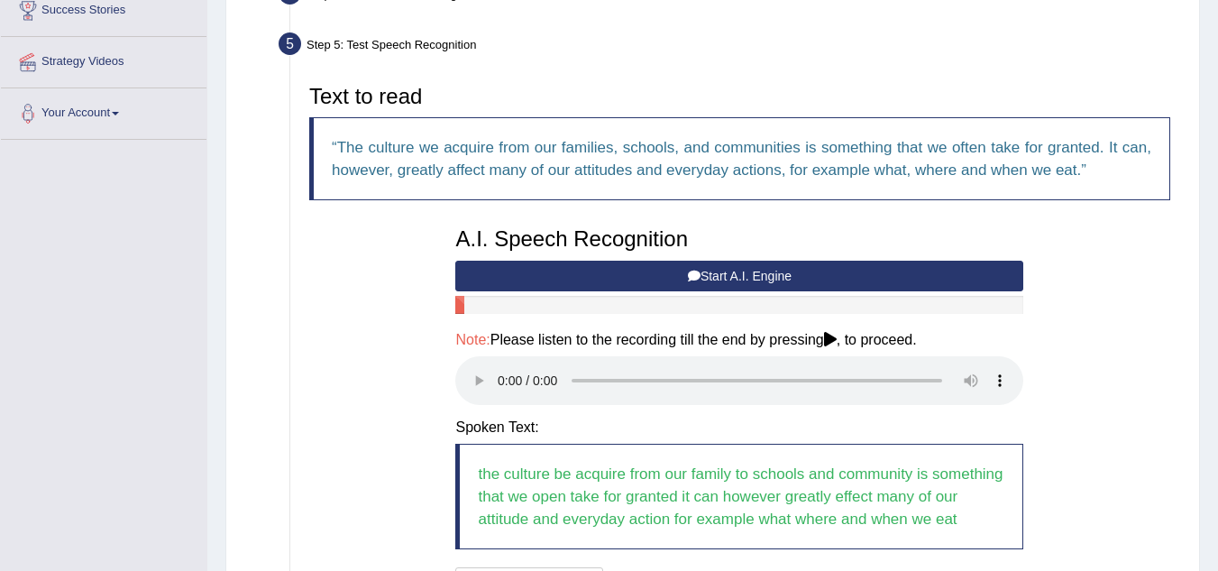
scroll to position [451, 0]
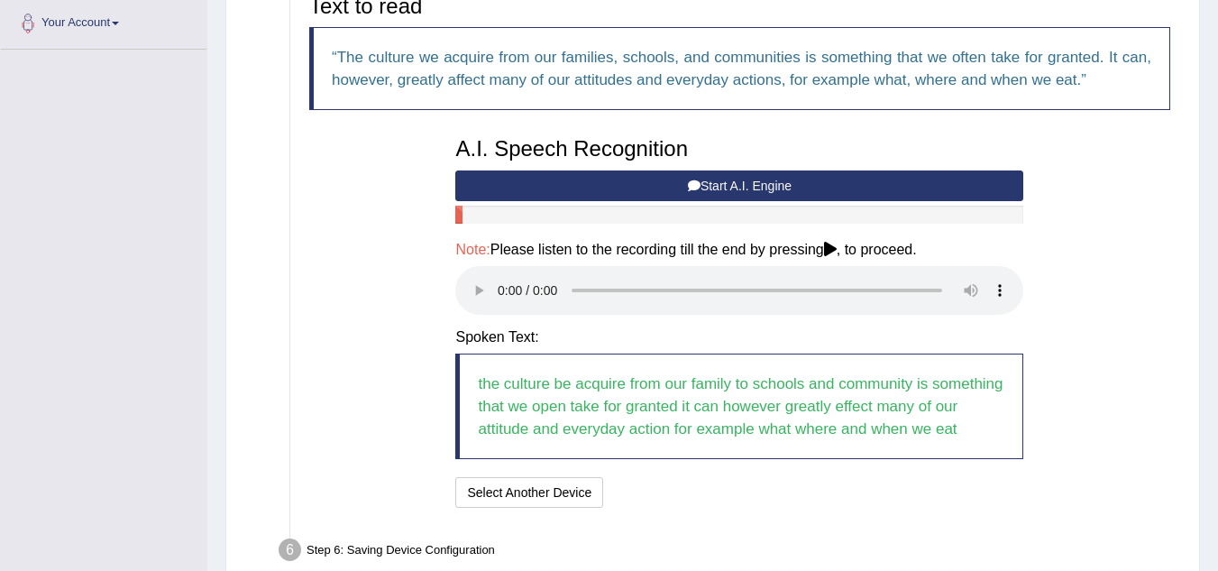
click at [726, 185] on button "Start A.I. Engine" at bounding box center [739, 185] width 568 height 31
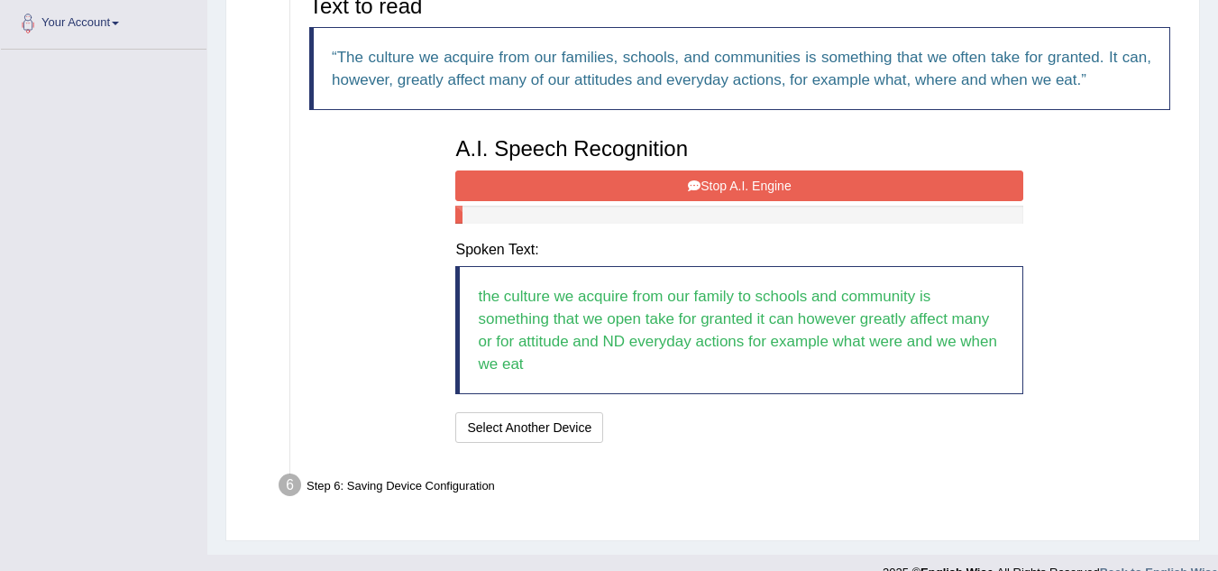
click at [720, 192] on button "Stop A.I. Engine" at bounding box center [739, 185] width 568 height 31
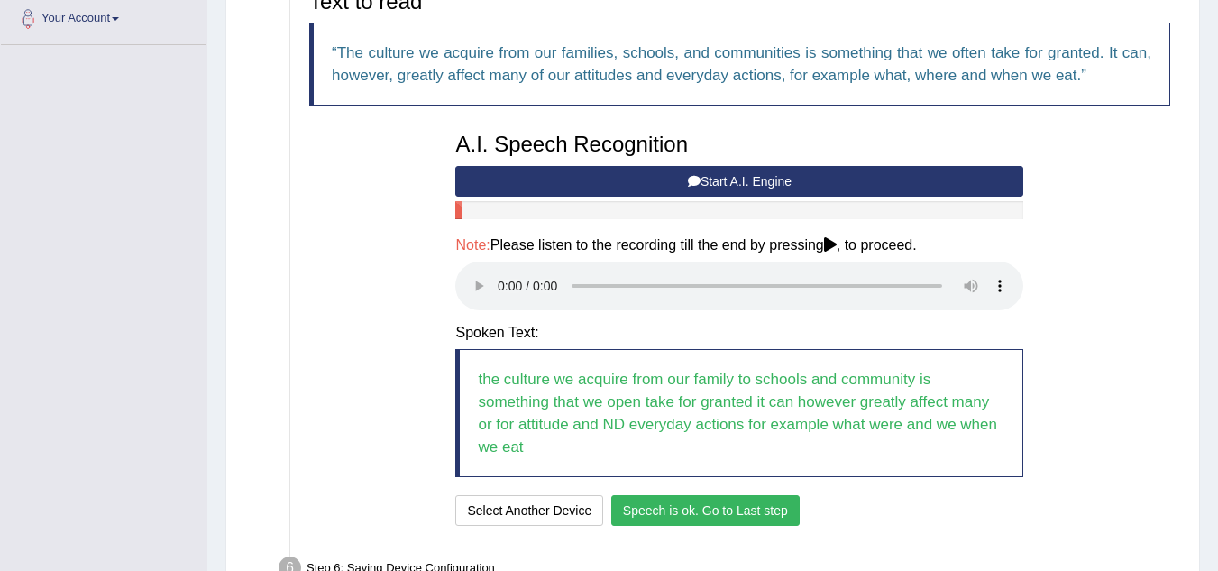
scroll to position [567, 0]
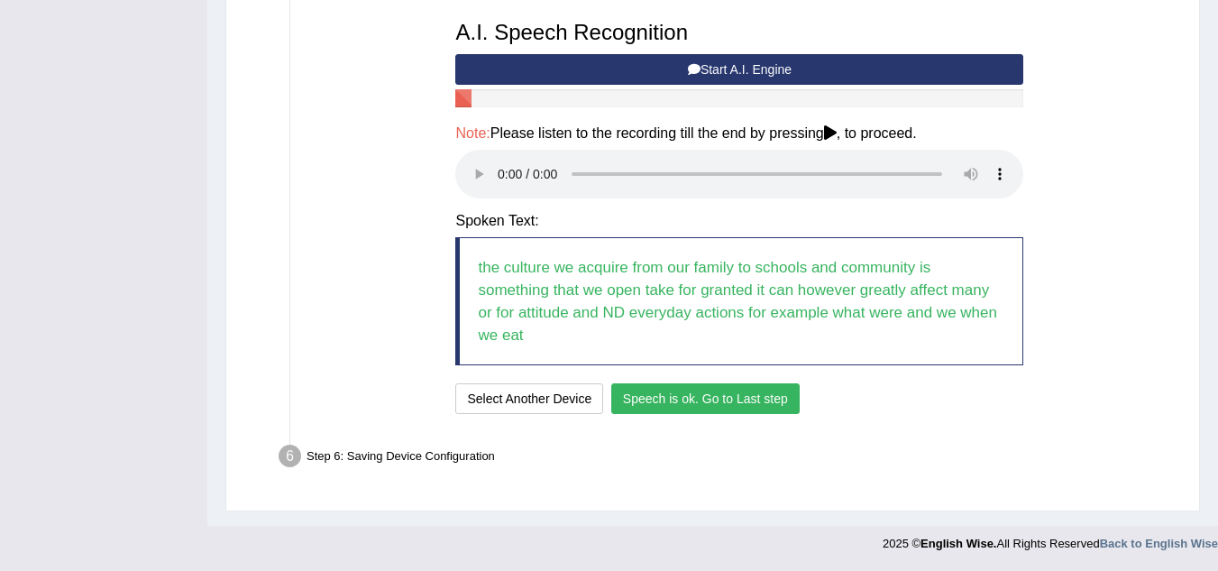
click at [689, 399] on button "Speech is ok. Go to Last step" at bounding box center [705, 398] width 188 height 31
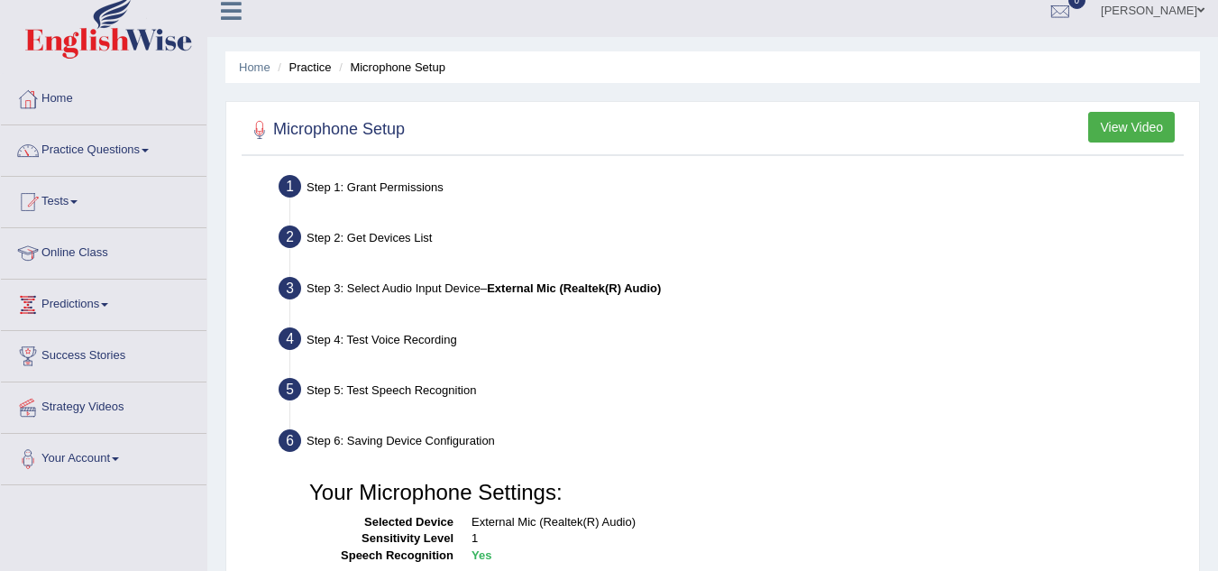
scroll to position [0, 0]
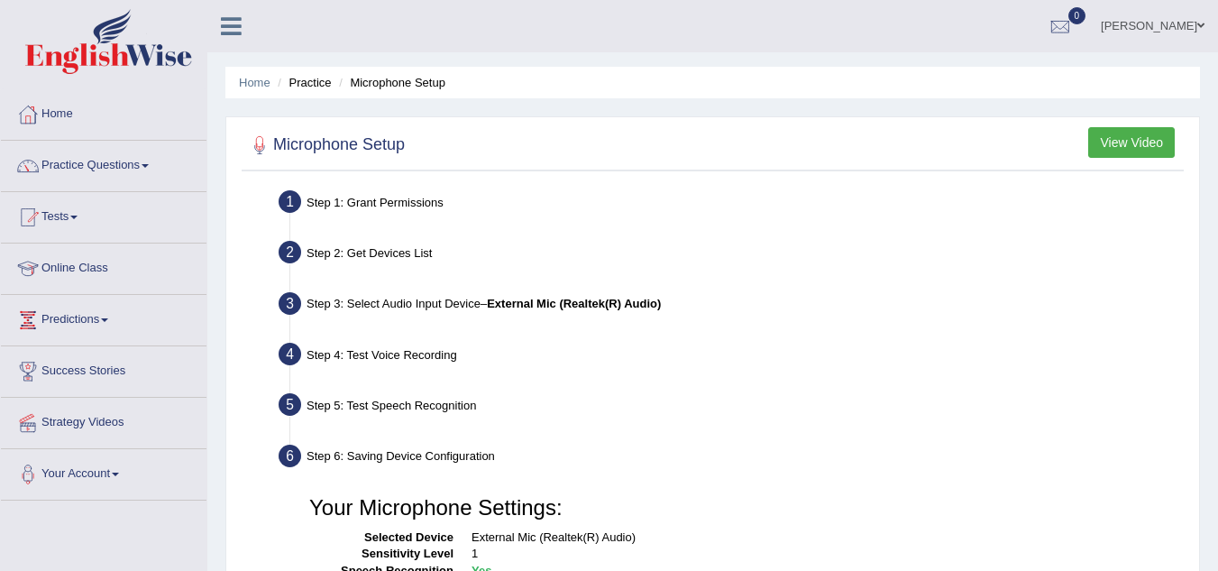
click at [1128, 149] on button "View Video" at bounding box center [1131, 142] width 87 height 31
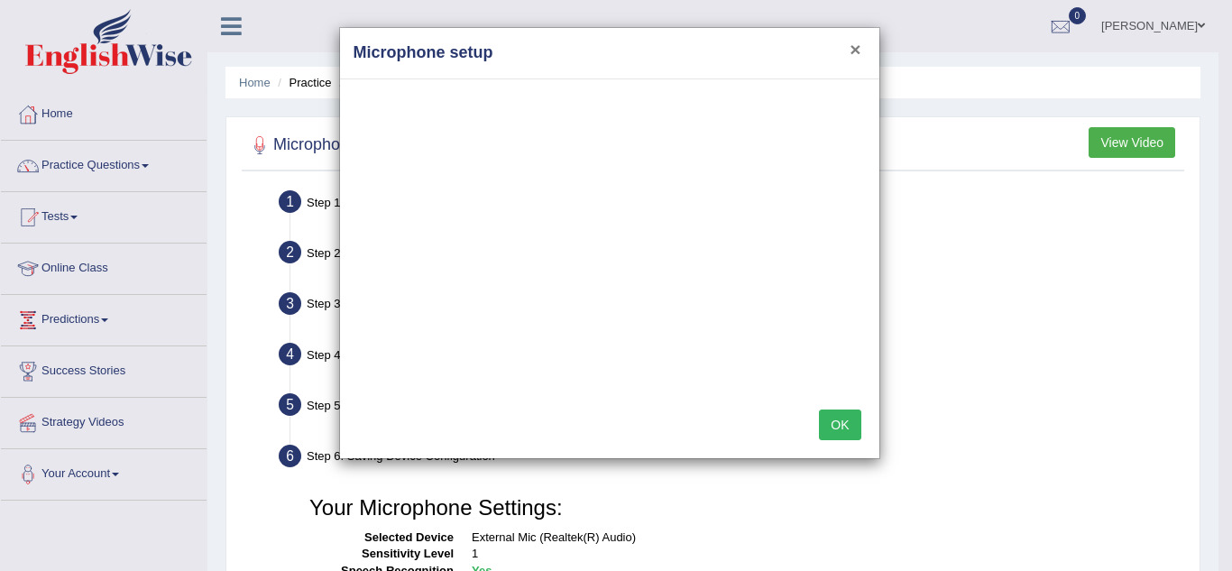
click at [858, 54] on button "×" at bounding box center [854, 49] width 11 height 19
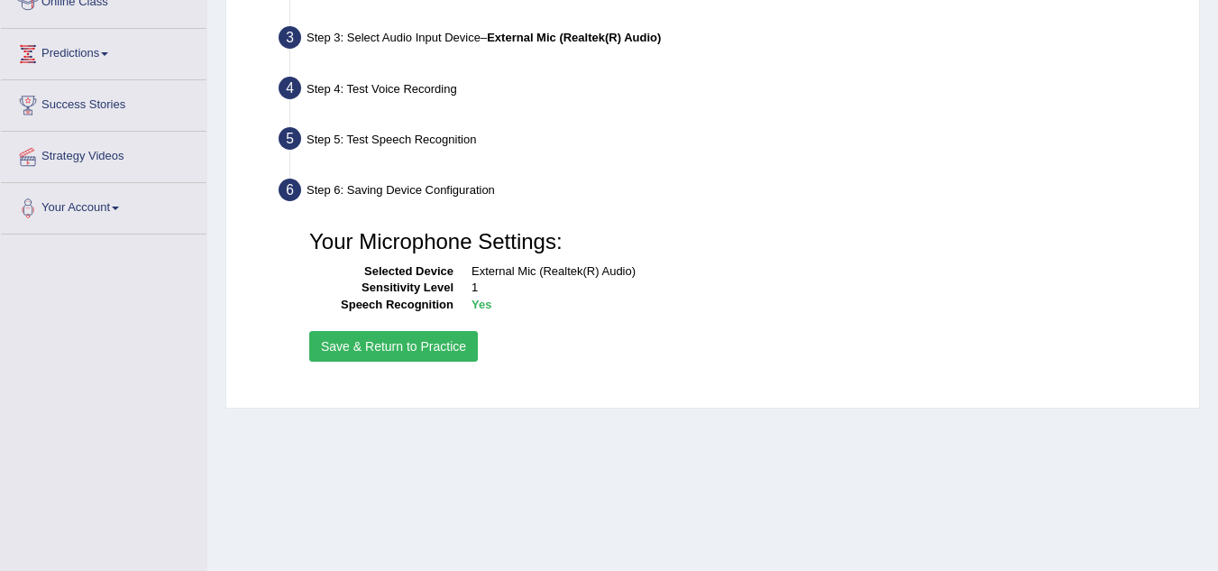
scroll to position [271, 0]
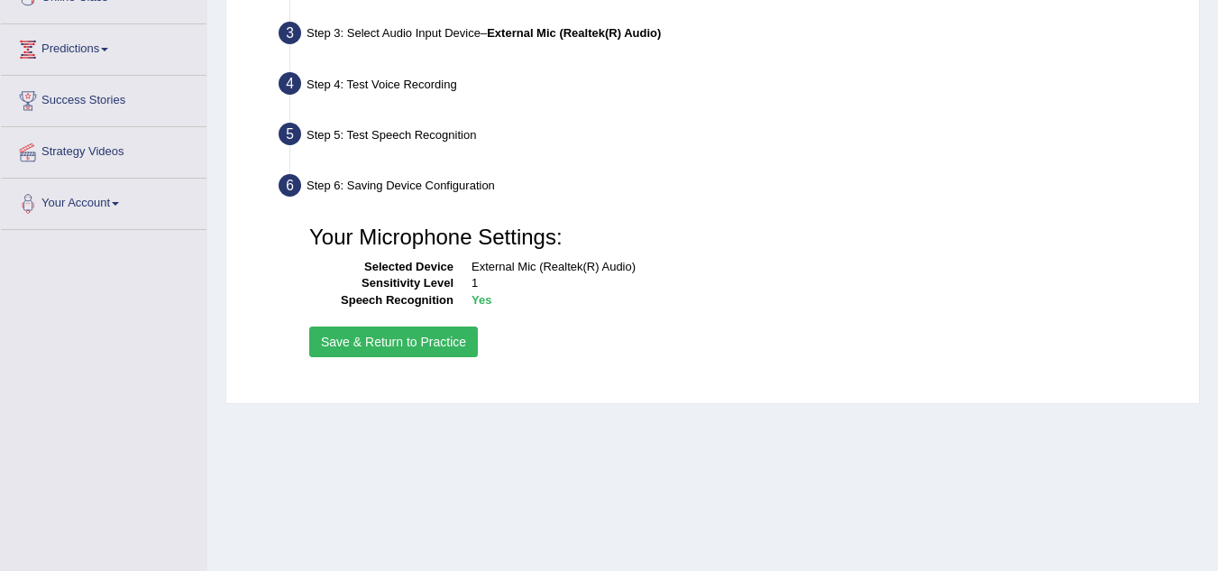
click at [378, 341] on button "Save & Return to Practice" at bounding box center [393, 341] width 169 height 31
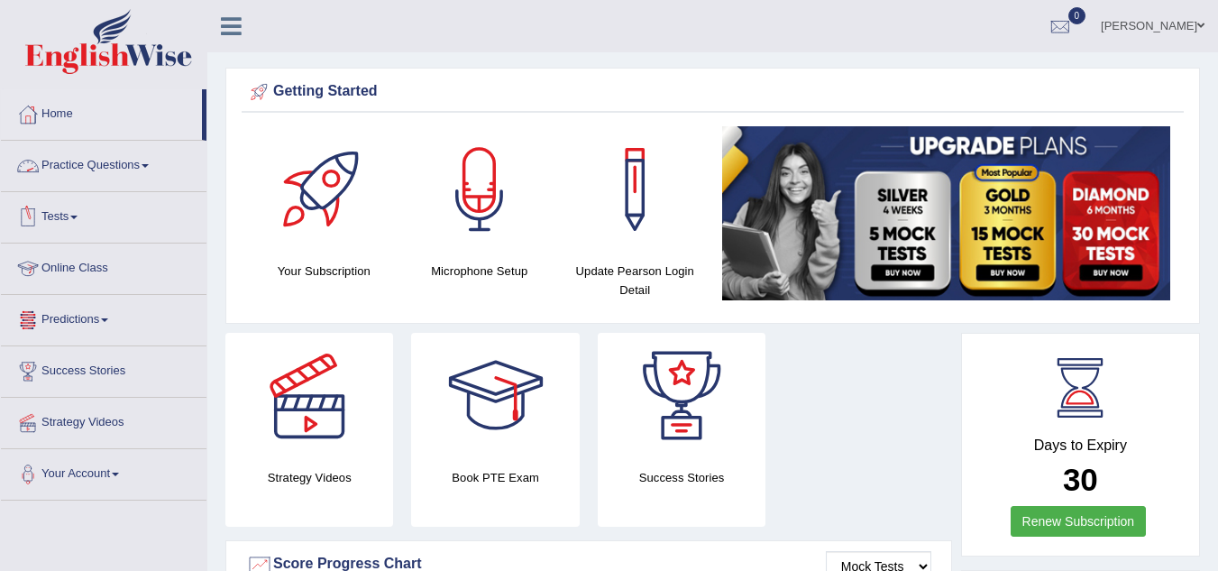
click at [103, 165] on link "Practice Questions" at bounding box center [104, 163] width 206 height 45
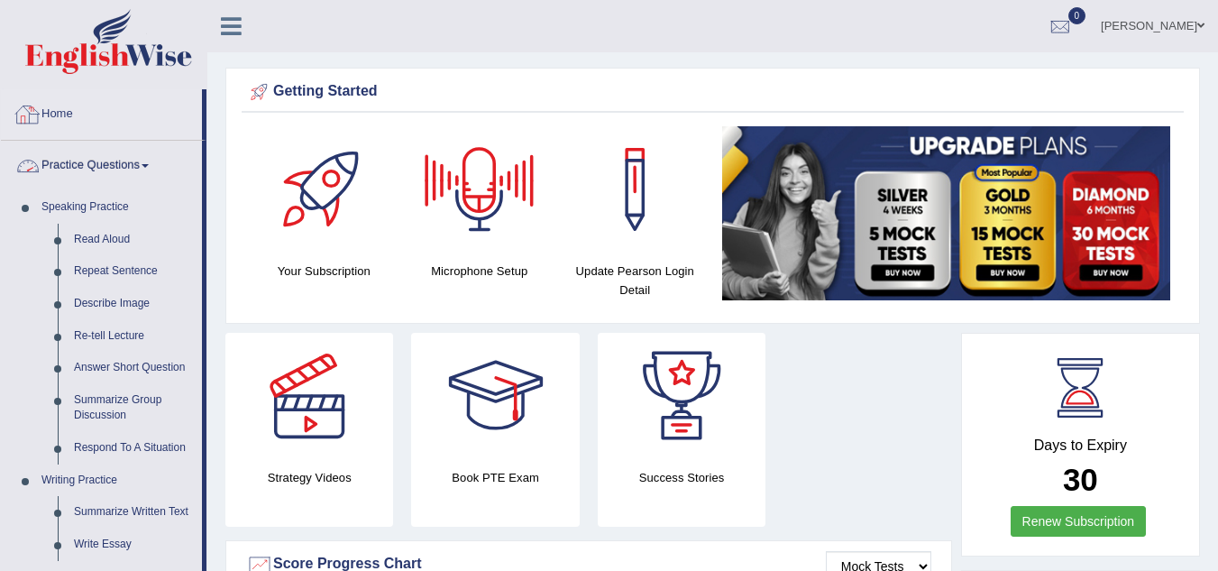
click at [54, 113] on link "Home" at bounding box center [101, 111] width 201 height 45
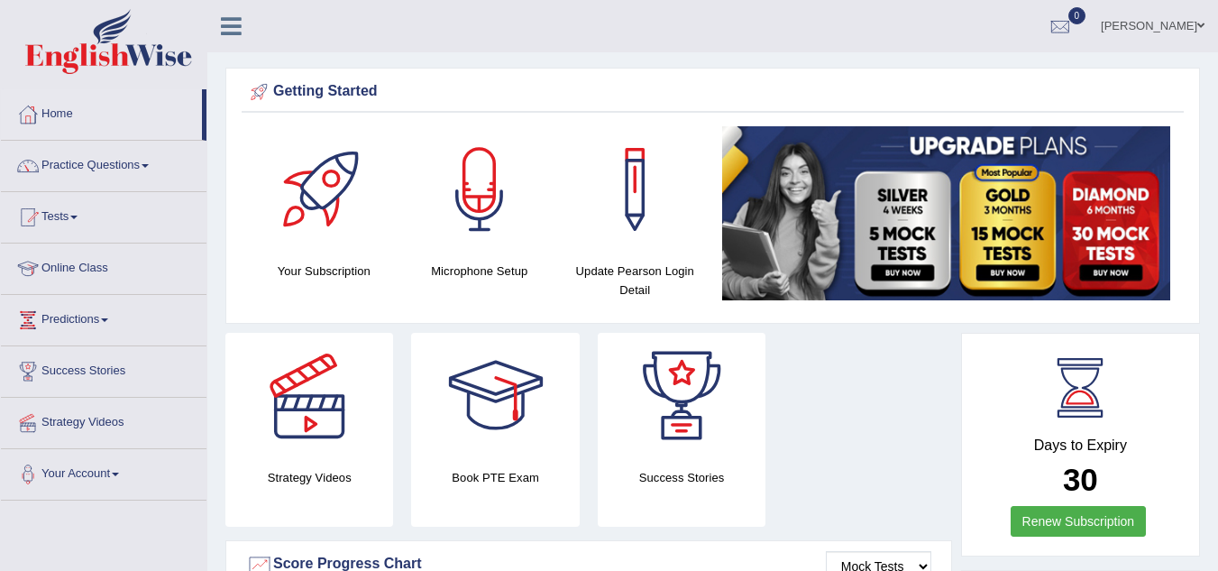
click at [1200, 24] on span at bounding box center [1201, 26] width 7 height 12
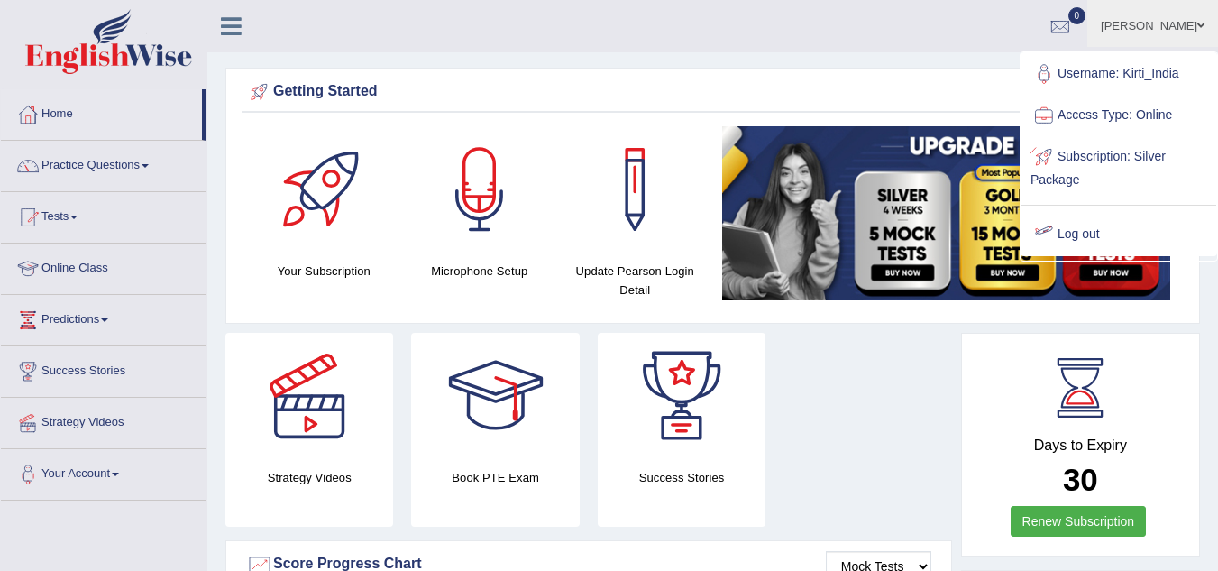
click at [1076, 232] on link "Log out" at bounding box center [1119, 234] width 195 height 41
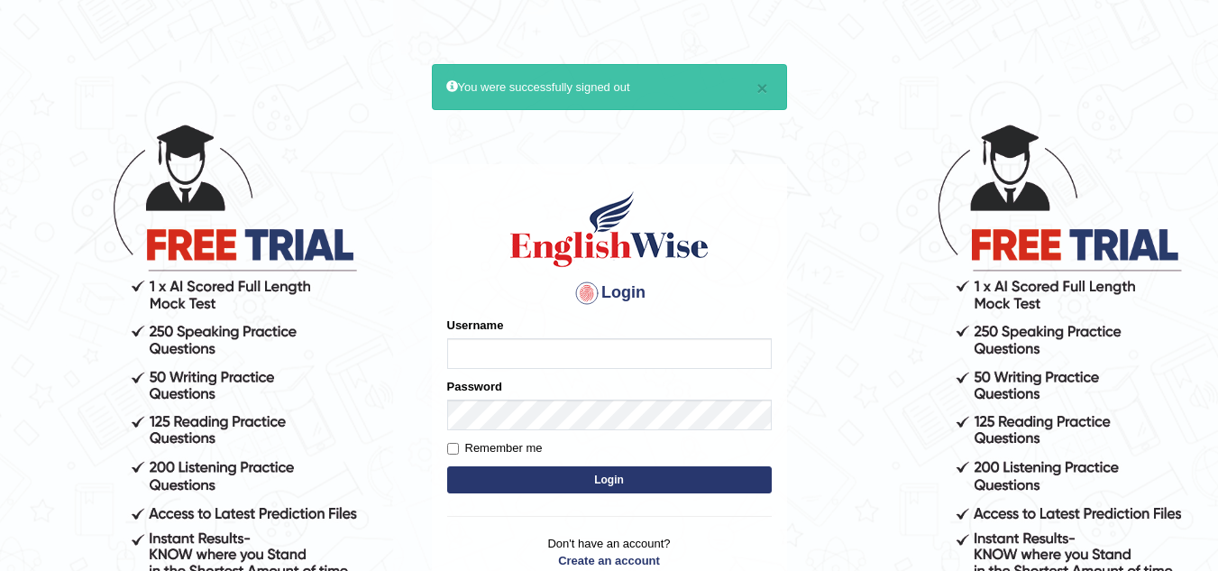
click at [480, 354] on input "Username" at bounding box center [609, 353] width 325 height 31
